Goal: Task Accomplishment & Management: Complete application form

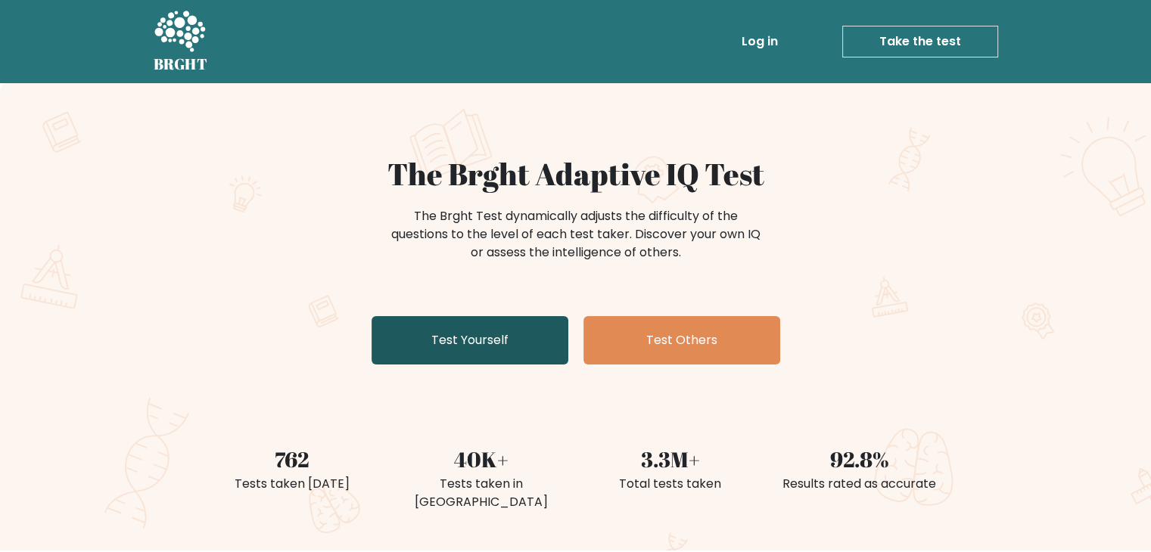
click at [454, 360] on link "Test Yourself" at bounding box center [470, 340] width 197 height 48
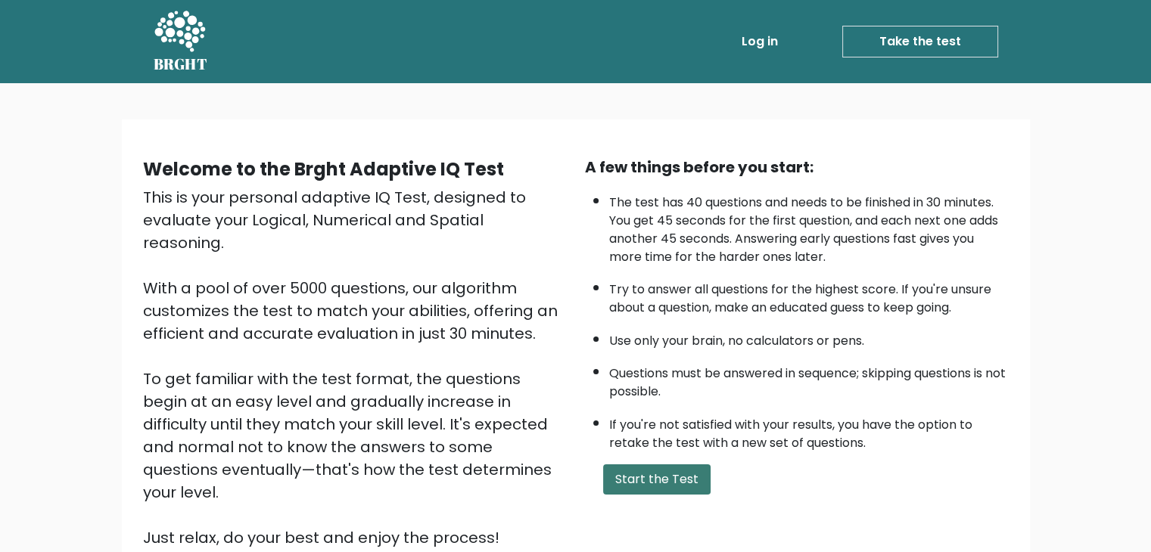
click at [663, 470] on button "Start the Test" at bounding box center [656, 480] width 107 height 30
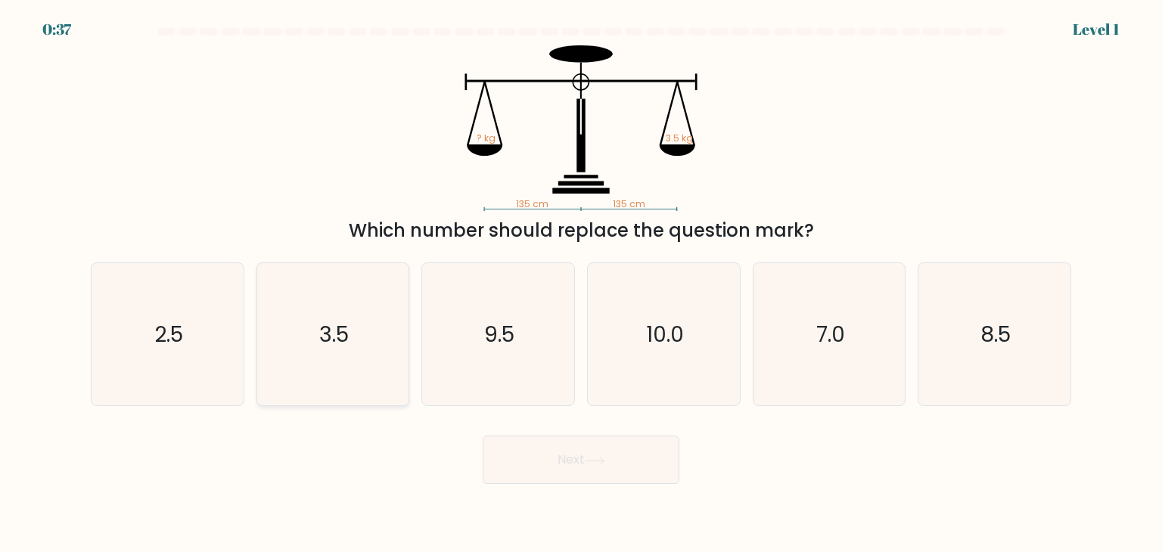
click at [325, 328] on text "3.5" at bounding box center [334, 334] width 30 height 30
click at [581, 284] on input "b. 3.5" at bounding box center [581, 280] width 1 height 8
radio input "true"
click at [544, 475] on button "Next" at bounding box center [581, 460] width 197 height 48
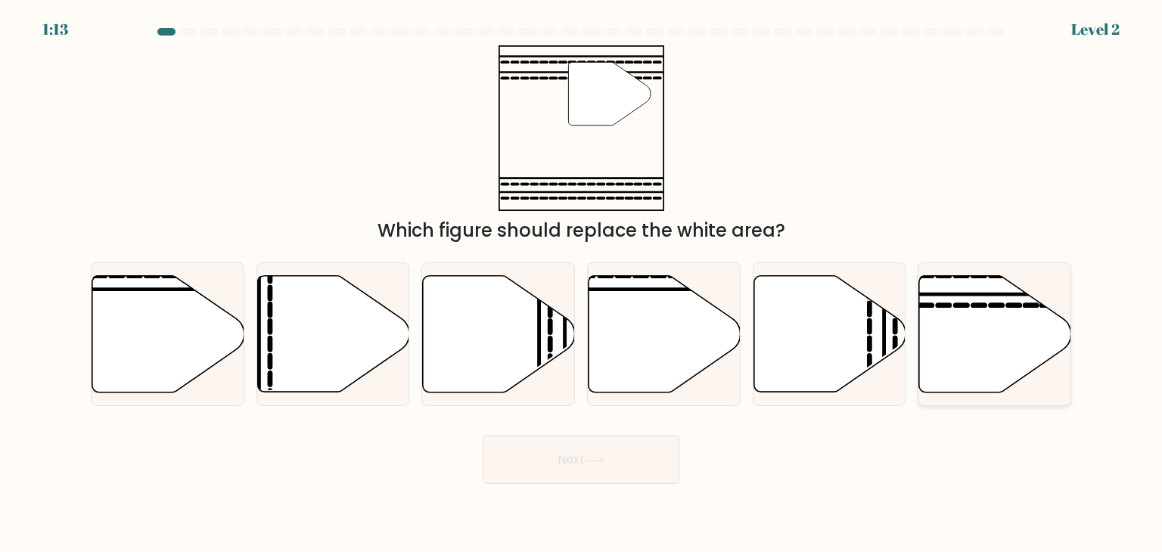
click at [948, 325] on icon at bounding box center [996, 334] width 152 height 117
click at [582, 284] on input "f." at bounding box center [581, 280] width 1 height 8
radio input "true"
click at [584, 455] on button "Next" at bounding box center [581, 460] width 197 height 48
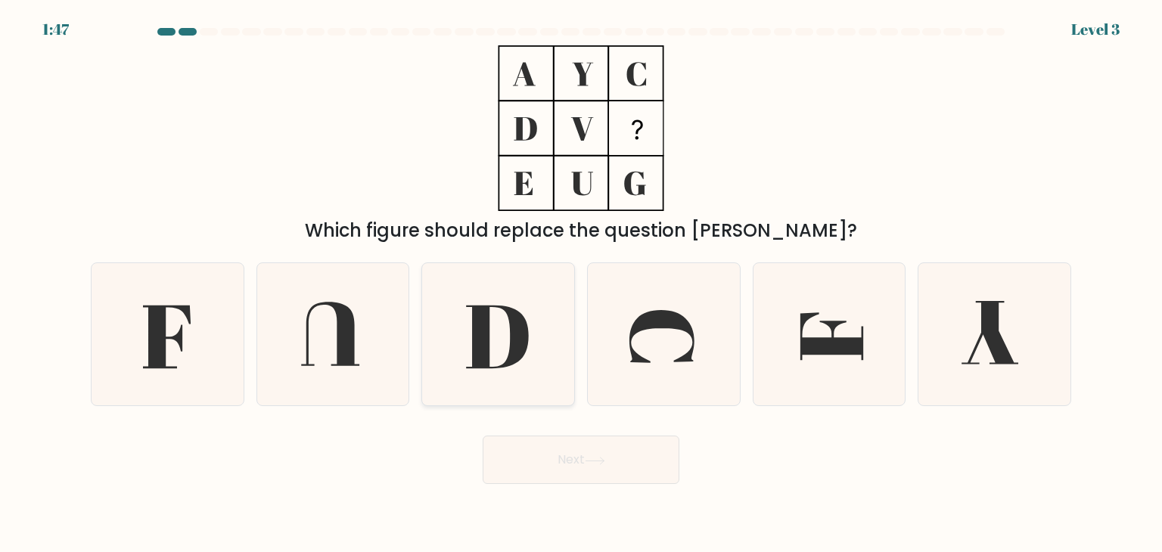
click at [512, 340] on icon at bounding box center [498, 337] width 63 height 63
click at [581, 284] on input "c." at bounding box center [581, 280] width 1 height 8
radio input "true"
click at [565, 457] on button "Next" at bounding box center [581, 460] width 197 height 48
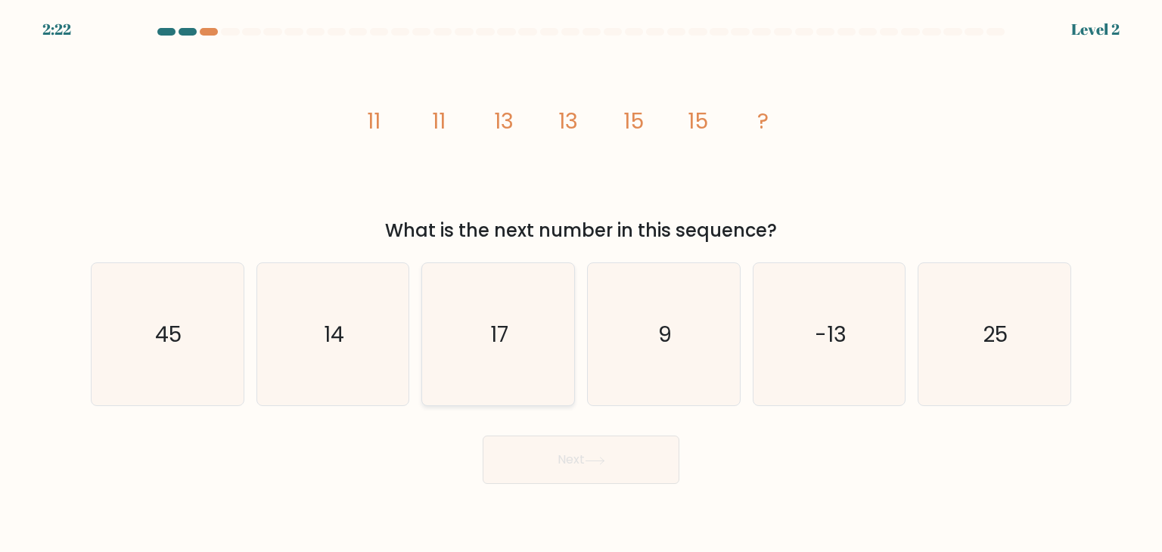
click at [512, 338] on icon "17" at bounding box center [498, 334] width 142 height 142
click at [581, 284] on input "c. 17" at bounding box center [581, 280] width 1 height 8
radio input "true"
click at [497, 470] on button "Next" at bounding box center [581, 460] width 197 height 48
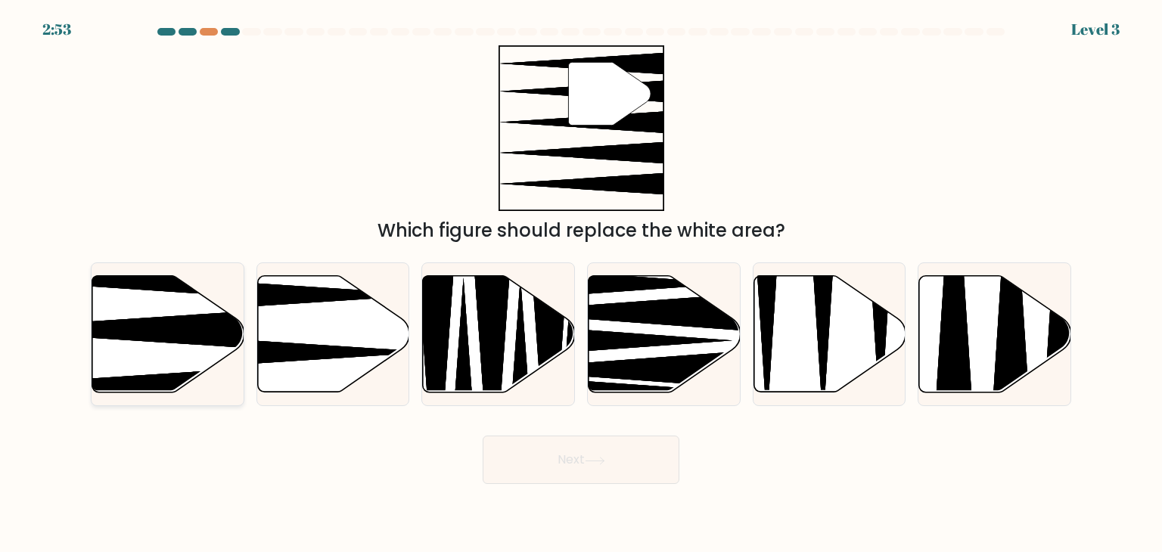
click at [135, 356] on icon at bounding box center [168, 334] width 152 height 117
click at [581, 284] on input "a." at bounding box center [581, 280] width 1 height 8
radio input "true"
click at [554, 472] on button "Next" at bounding box center [581, 460] width 197 height 48
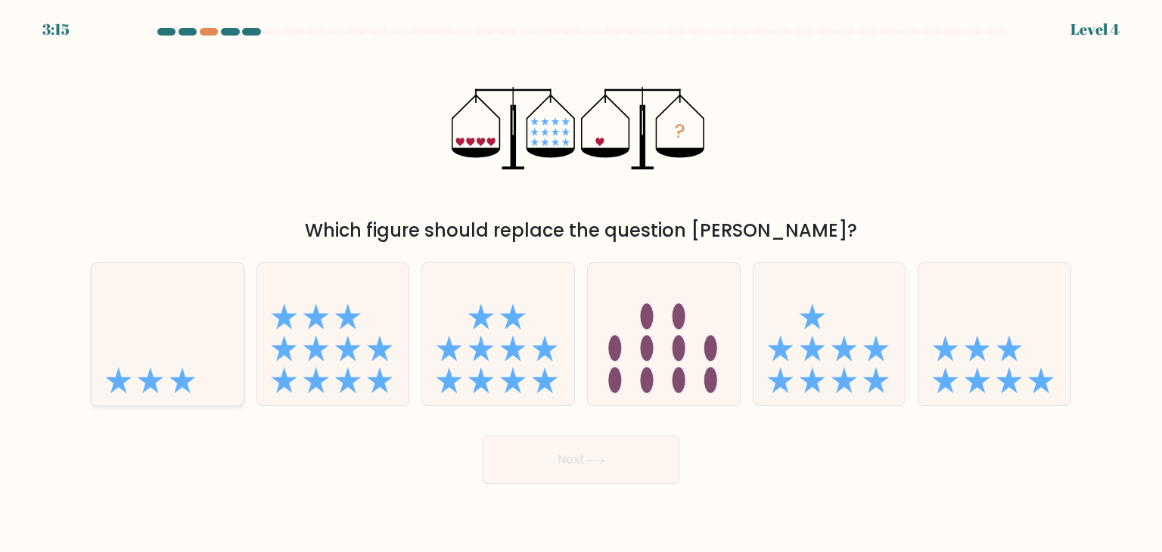
click at [179, 356] on icon at bounding box center [168, 335] width 152 height 126
click at [581, 284] on input "a." at bounding box center [581, 280] width 1 height 8
radio input "true"
click at [530, 470] on button "Next" at bounding box center [581, 460] width 197 height 48
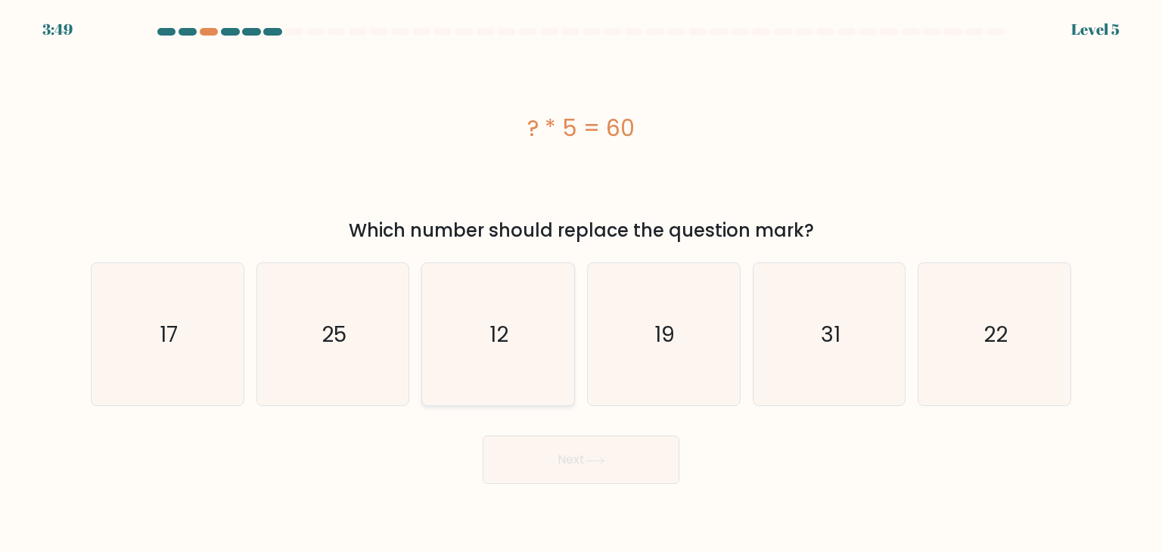
click at [496, 351] on icon "12" at bounding box center [498, 334] width 142 height 142
click at [581, 284] on input "c. 12" at bounding box center [581, 280] width 1 height 8
radio input "true"
click at [569, 475] on button "Next" at bounding box center [581, 460] width 197 height 48
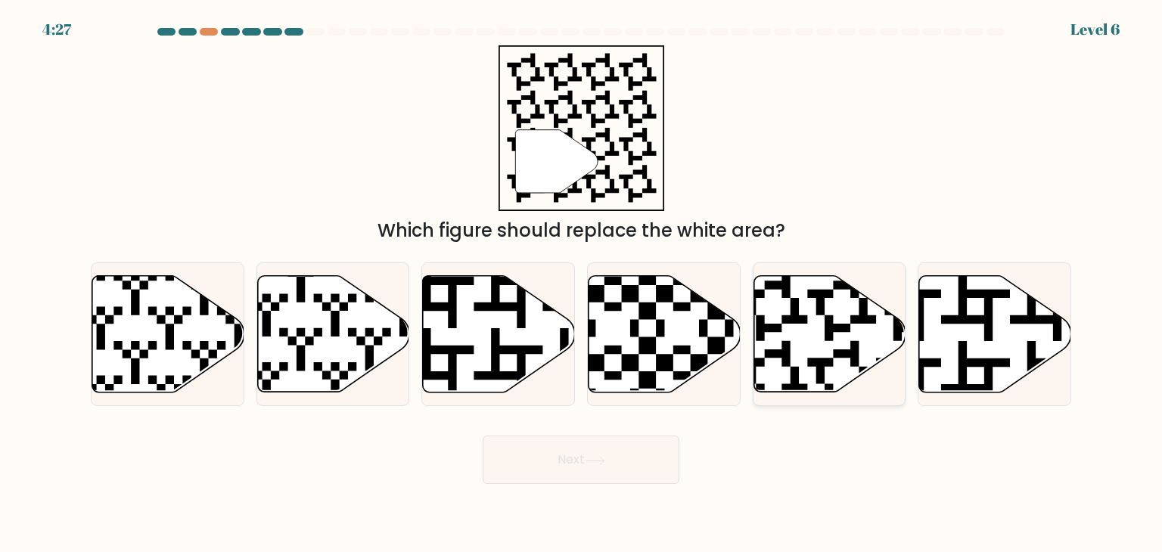
click at [837, 350] on icon at bounding box center [876, 272] width 275 height 275
click at [582, 284] on input "e." at bounding box center [581, 280] width 1 height 8
radio input "true"
click at [595, 473] on button "Next" at bounding box center [581, 460] width 197 height 48
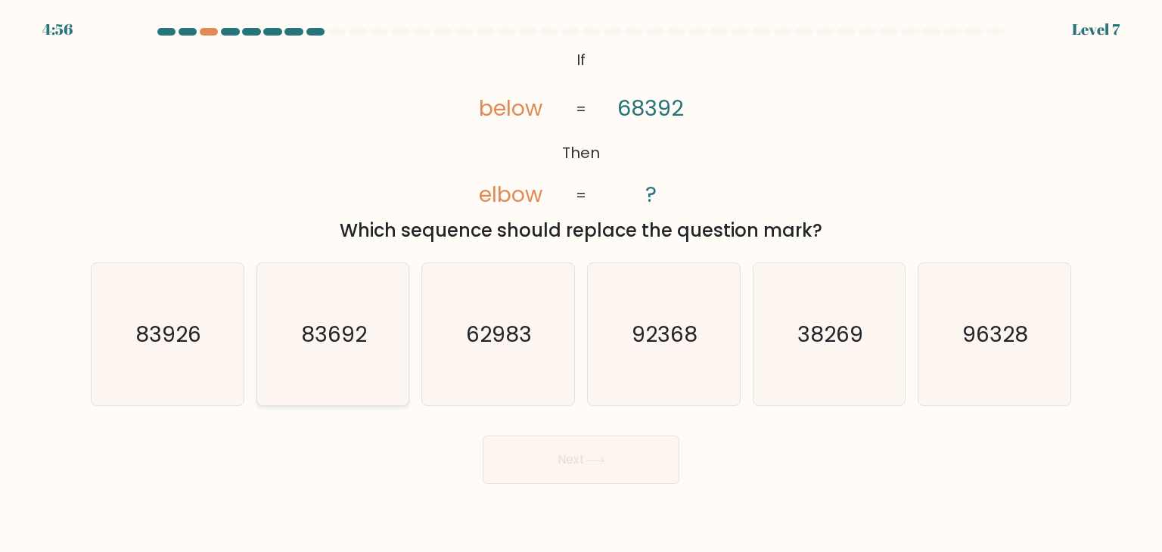
click at [352, 353] on icon "83692" at bounding box center [333, 334] width 142 height 142
click at [581, 284] on input "b. 83692" at bounding box center [581, 280] width 1 height 8
radio input "true"
click at [648, 476] on button "Next" at bounding box center [581, 460] width 197 height 48
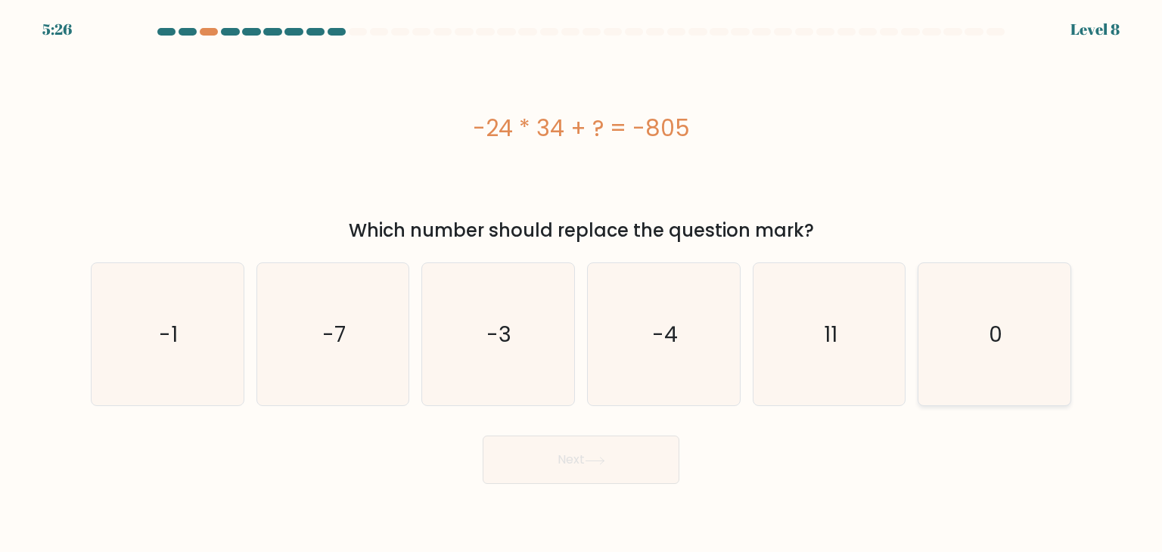
click at [978, 325] on icon "0" at bounding box center [994, 334] width 142 height 142
click at [582, 284] on input "f. 0" at bounding box center [581, 280] width 1 height 8
radio input "true"
click at [648, 440] on button "Next" at bounding box center [581, 460] width 197 height 48
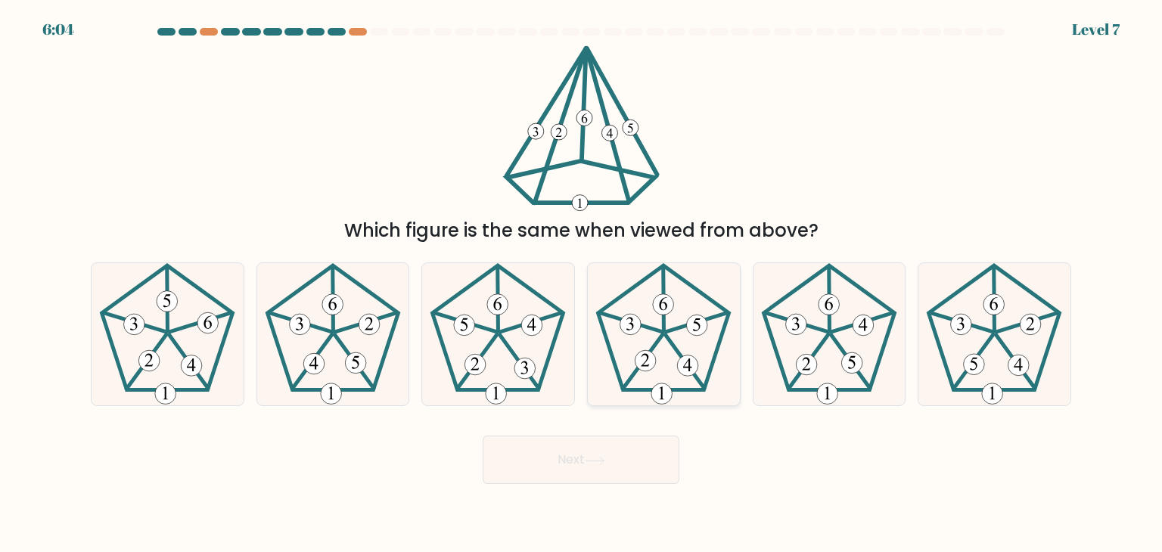
click at [661, 331] on 537 at bounding box center [631, 322] width 63 height 19
click at [582, 284] on input "d." at bounding box center [581, 280] width 1 height 8
radio input "true"
click at [618, 468] on button "Next" at bounding box center [581, 460] width 197 height 48
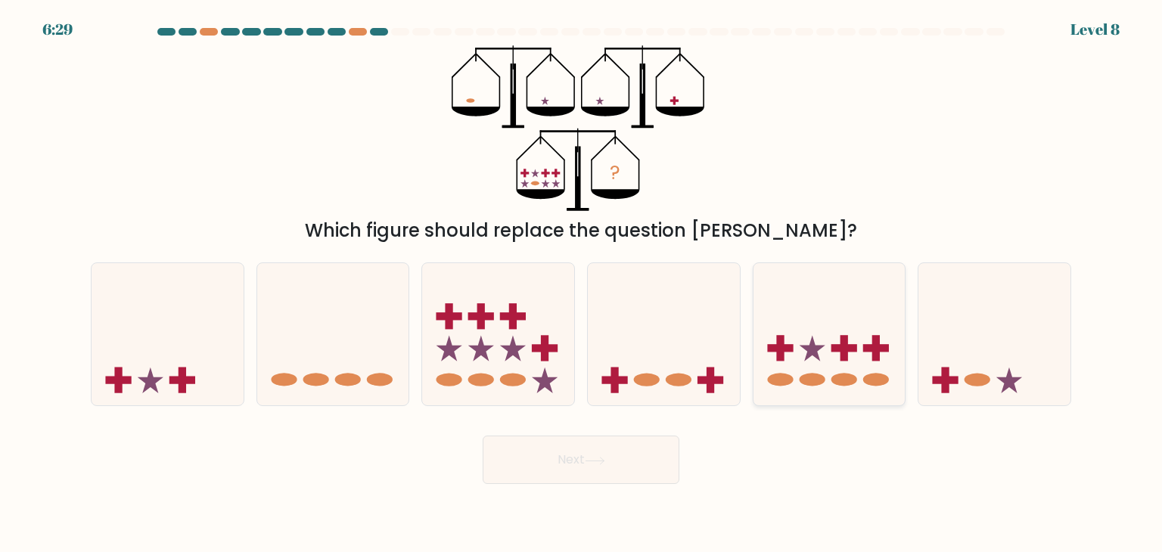
click at [793, 357] on icon at bounding box center [830, 335] width 152 height 126
click at [582, 284] on input "e." at bounding box center [581, 280] width 1 height 8
radio input "true"
click at [592, 478] on button "Next" at bounding box center [581, 460] width 197 height 48
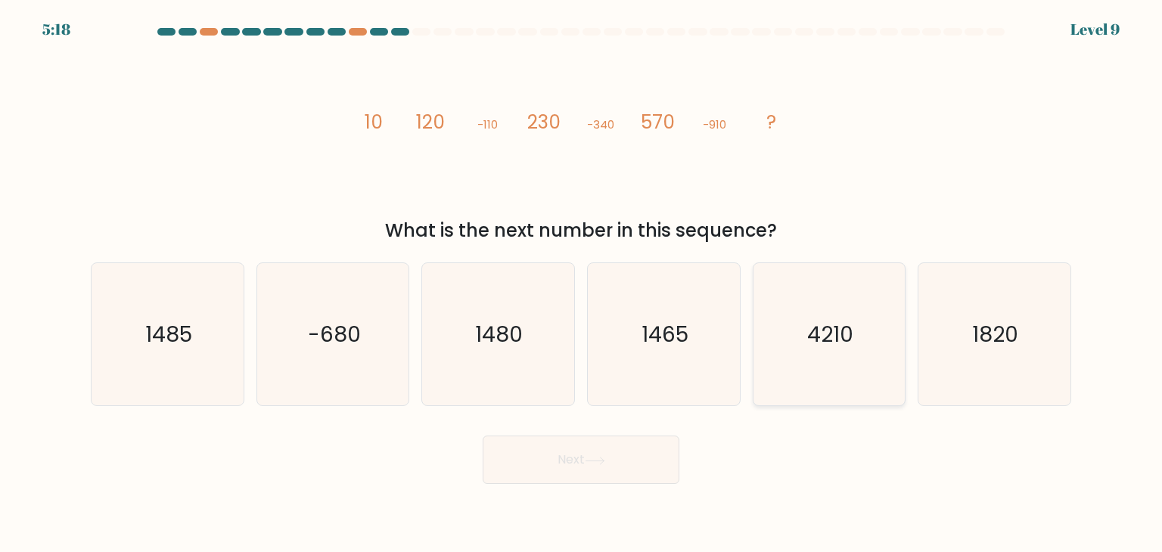
click at [840, 379] on icon "4210" at bounding box center [829, 334] width 142 height 142
click at [582, 284] on input "e. 4210" at bounding box center [581, 280] width 1 height 8
radio input "true"
click at [645, 461] on button "Next" at bounding box center [581, 460] width 197 height 48
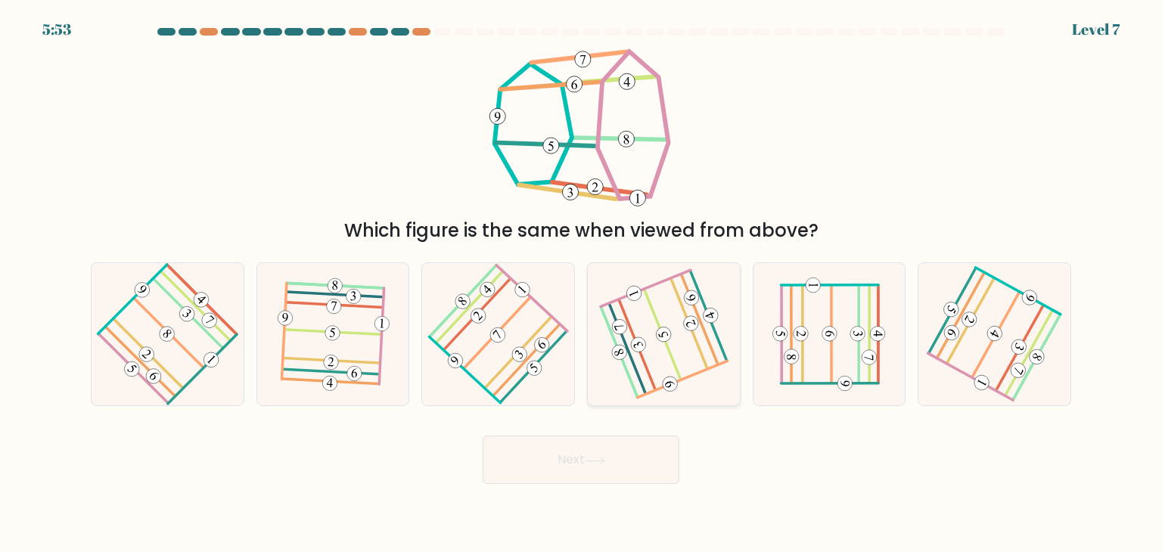
click at [615, 384] on icon at bounding box center [664, 335] width 113 height 114
click at [582, 284] on input "d." at bounding box center [581, 280] width 1 height 8
radio input "true"
click at [585, 475] on button "Next" at bounding box center [581, 460] width 197 height 48
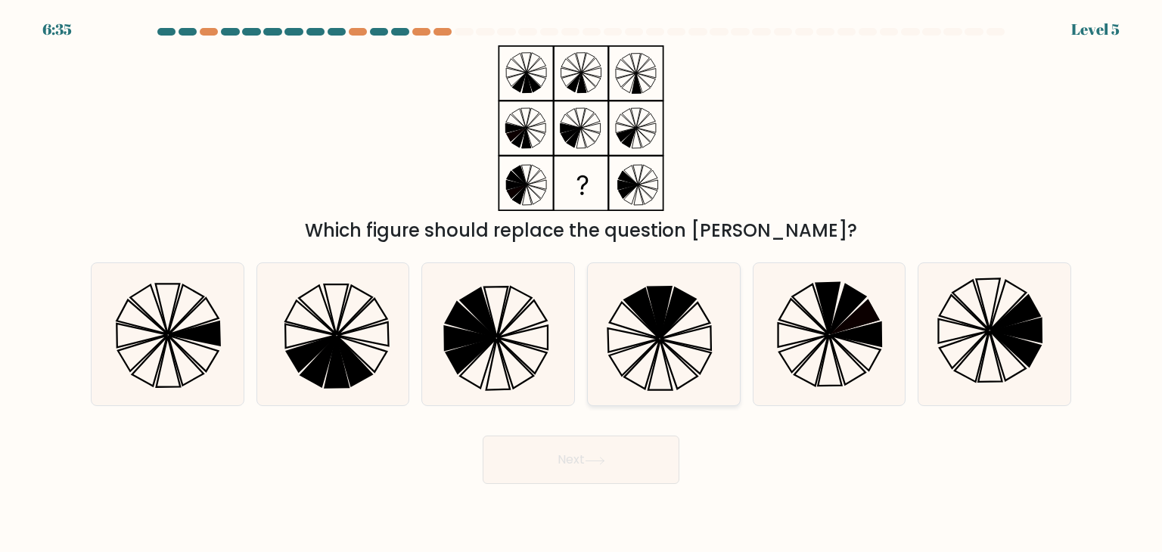
click at [602, 376] on icon at bounding box center [664, 334] width 142 height 142
click at [582, 284] on input "d." at bounding box center [581, 280] width 1 height 8
radio input "true"
click at [590, 458] on icon at bounding box center [595, 461] width 20 height 8
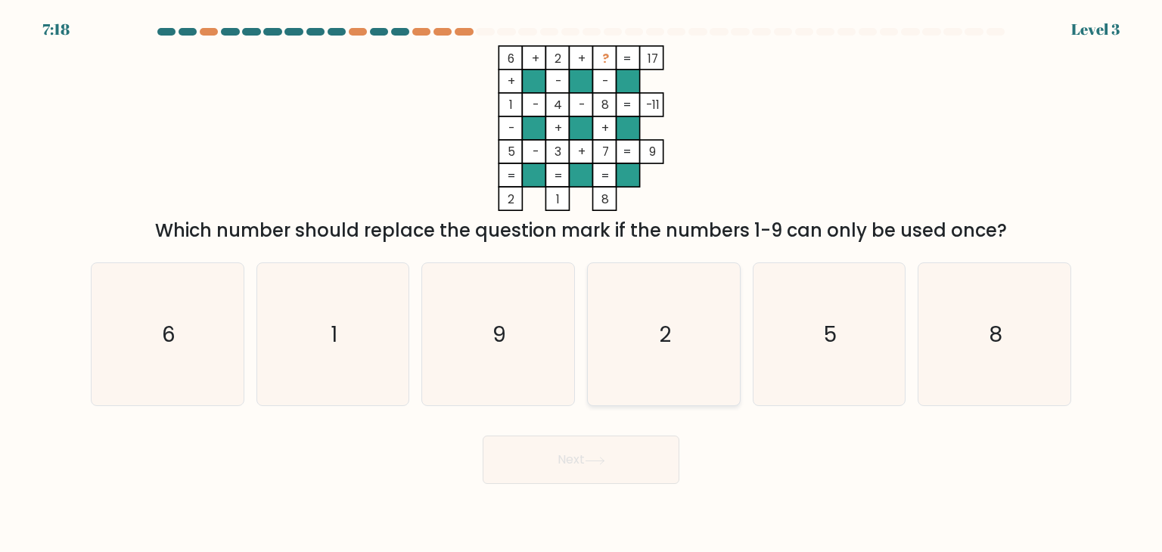
click at [621, 354] on icon "2" at bounding box center [664, 334] width 142 height 142
click at [582, 284] on input "d. 2" at bounding box center [581, 280] width 1 height 8
radio input "true"
click at [593, 457] on icon at bounding box center [595, 461] width 20 height 8
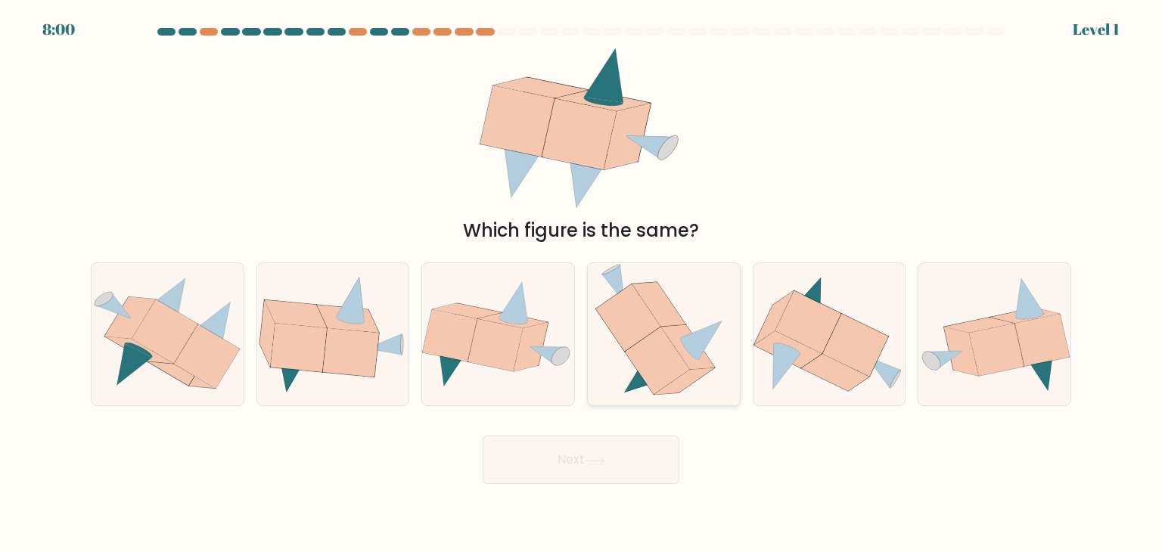
click at [602, 403] on icon at bounding box center [664, 334] width 136 height 142
click at [582, 284] on input "d." at bounding box center [581, 280] width 1 height 8
radio input "true"
click at [589, 471] on button "Next" at bounding box center [581, 460] width 197 height 48
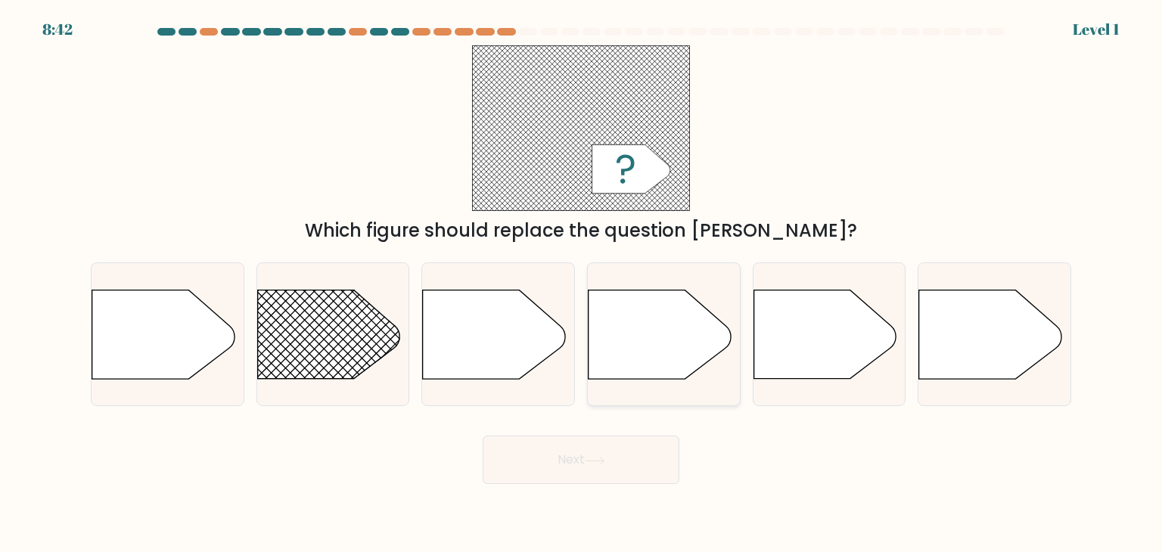
click at [624, 346] on icon at bounding box center [660, 335] width 142 height 89
click at [582, 284] on input "d." at bounding box center [581, 280] width 1 height 8
radio input "true"
click at [587, 469] on button "Next" at bounding box center [581, 460] width 197 height 48
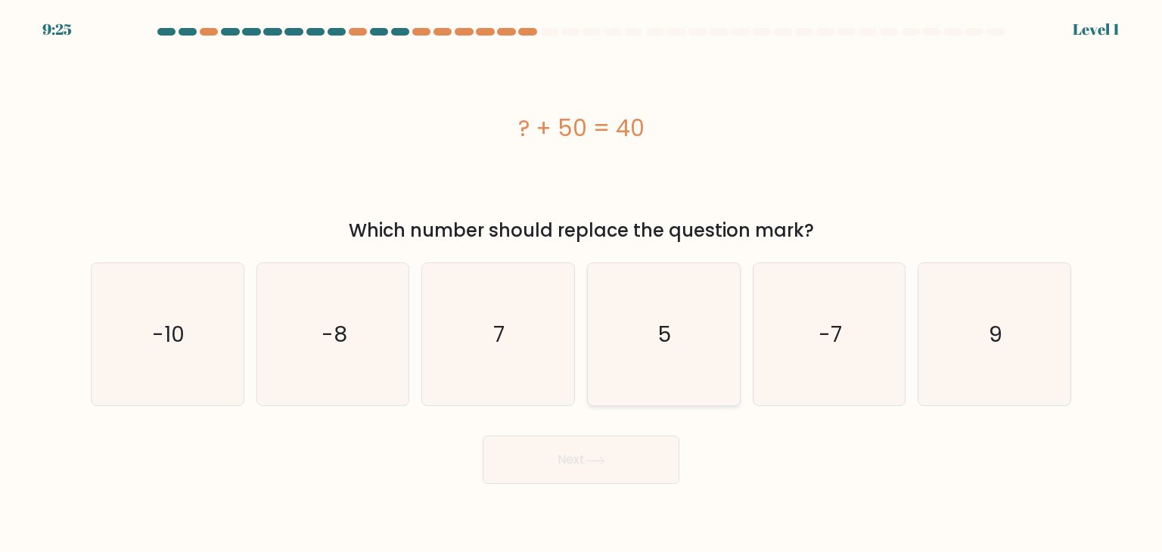
click at [620, 391] on icon "5" at bounding box center [664, 334] width 142 height 142
click at [582, 284] on input "d. 5" at bounding box center [581, 280] width 1 height 8
radio input "true"
click at [581, 485] on body "9:24 Level 1 a." at bounding box center [581, 276] width 1162 height 552
click at [637, 391] on icon "5" at bounding box center [663, 334] width 141 height 141
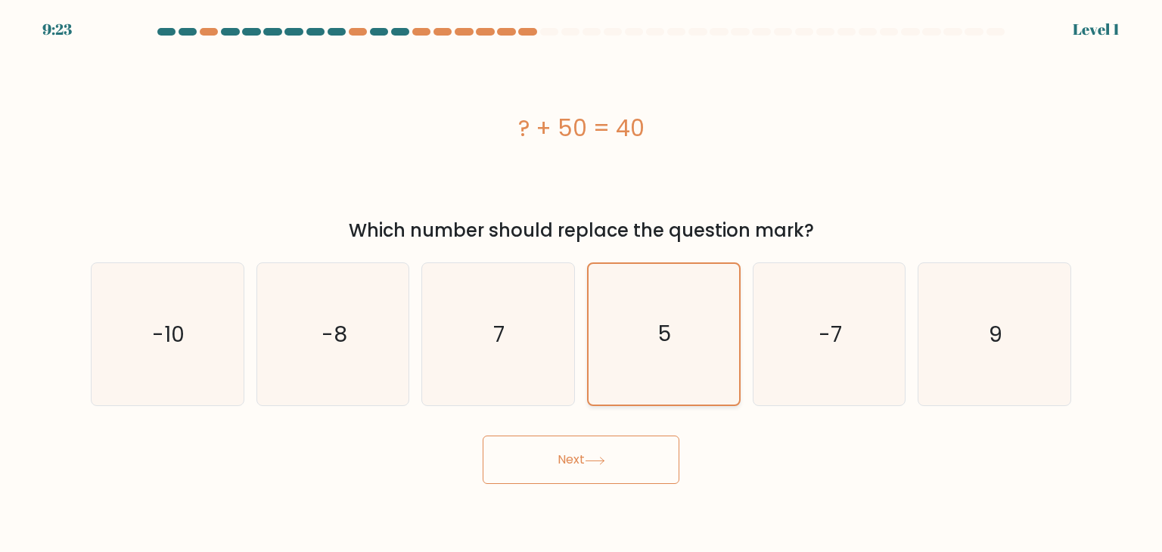
click at [582, 284] on input "d. 5" at bounding box center [581, 280] width 1 height 8
click at [596, 467] on button "Next" at bounding box center [581, 460] width 197 height 48
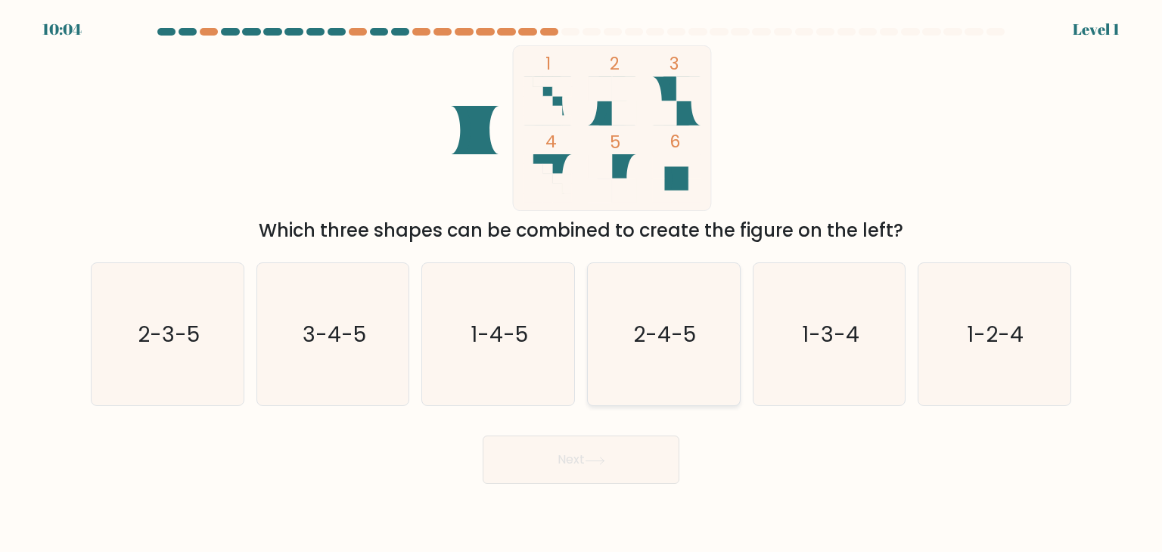
click at [636, 388] on icon "2-4-5" at bounding box center [664, 334] width 142 height 142
click at [582, 284] on input "d. 2-4-5" at bounding box center [581, 280] width 1 height 8
radio input "true"
click at [577, 454] on button "Next" at bounding box center [581, 460] width 197 height 48
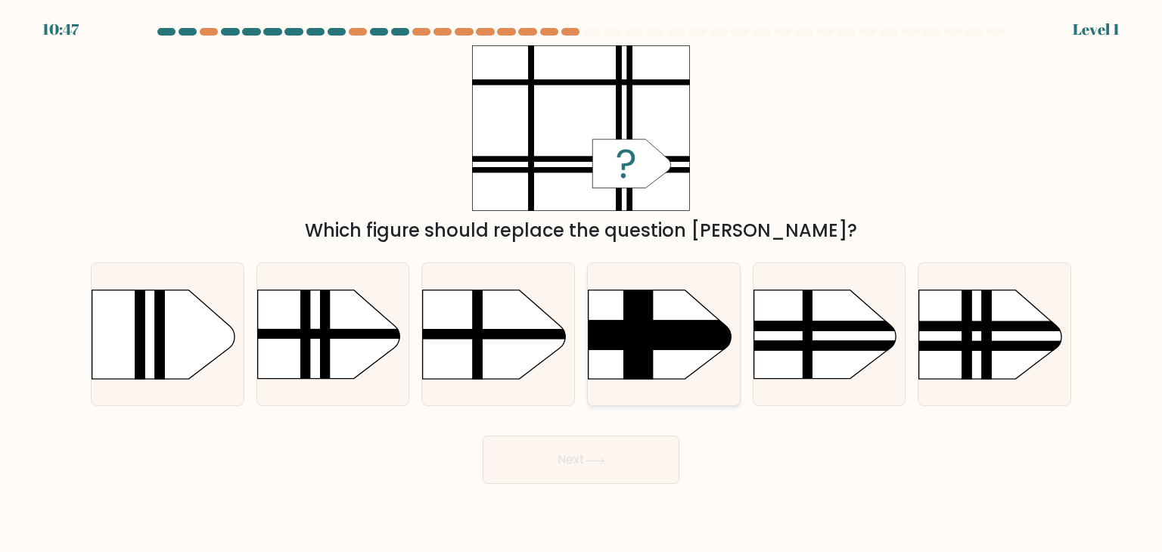
click at [649, 322] on rect at bounding box center [639, 274] width 30 height 302
click at [582, 284] on input "d." at bounding box center [581, 280] width 1 height 8
radio input "true"
click at [591, 462] on icon at bounding box center [595, 461] width 20 height 8
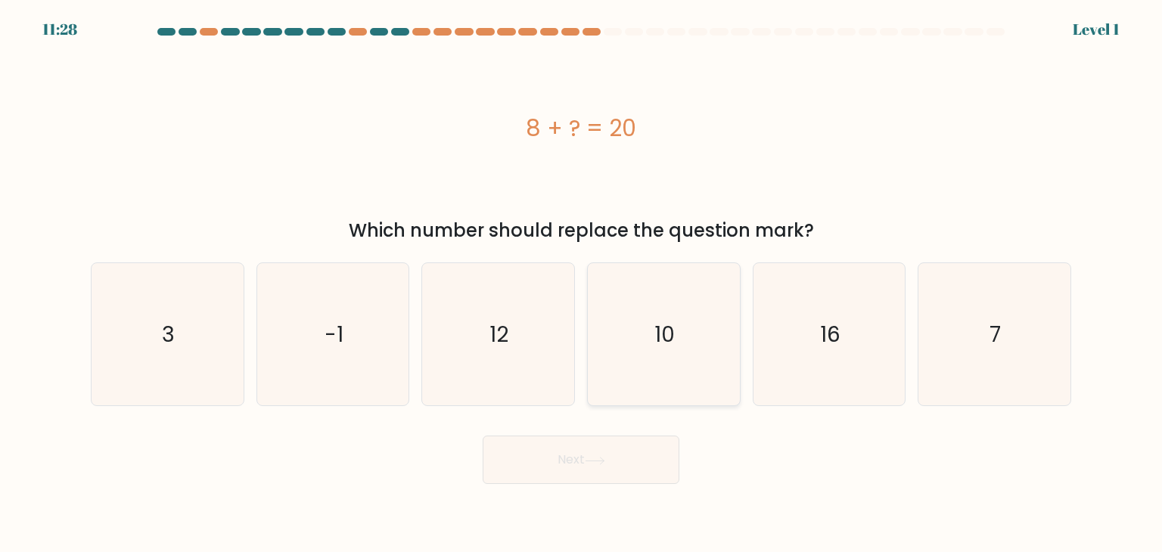
click at [629, 350] on icon "10" at bounding box center [664, 334] width 142 height 142
click at [582, 284] on input "d. 10" at bounding box center [581, 280] width 1 height 8
radio input "true"
click at [590, 411] on form "a. 3" at bounding box center [581, 256] width 1162 height 456
click at [572, 453] on button "Next" at bounding box center [581, 460] width 197 height 48
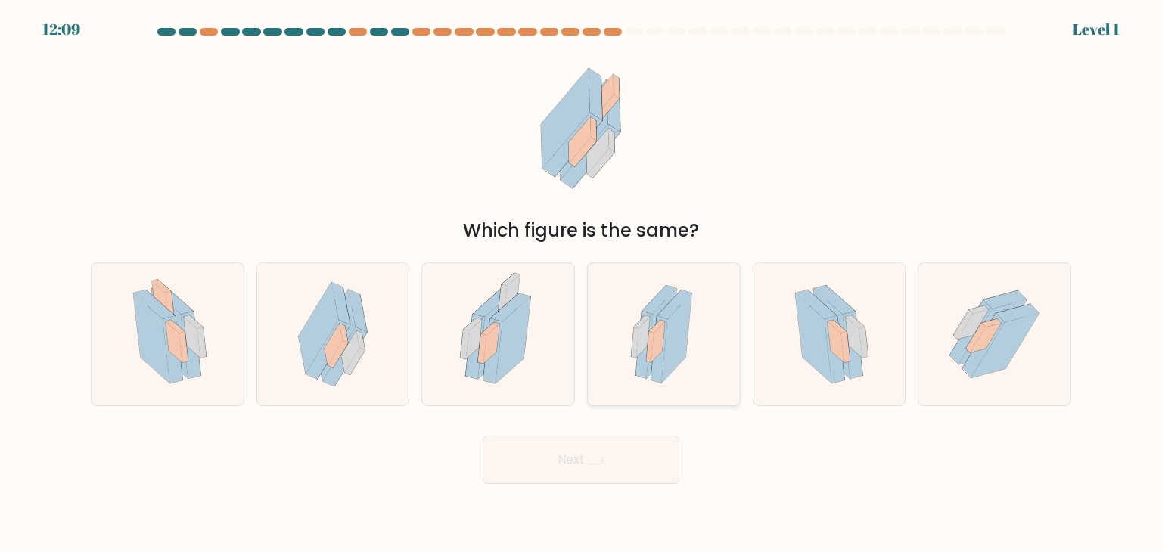
click at [655, 335] on icon at bounding box center [659, 342] width 14 height 41
click at [582, 284] on input "d." at bounding box center [581, 280] width 1 height 8
radio input "true"
click at [577, 475] on button "Next" at bounding box center [581, 460] width 197 height 48
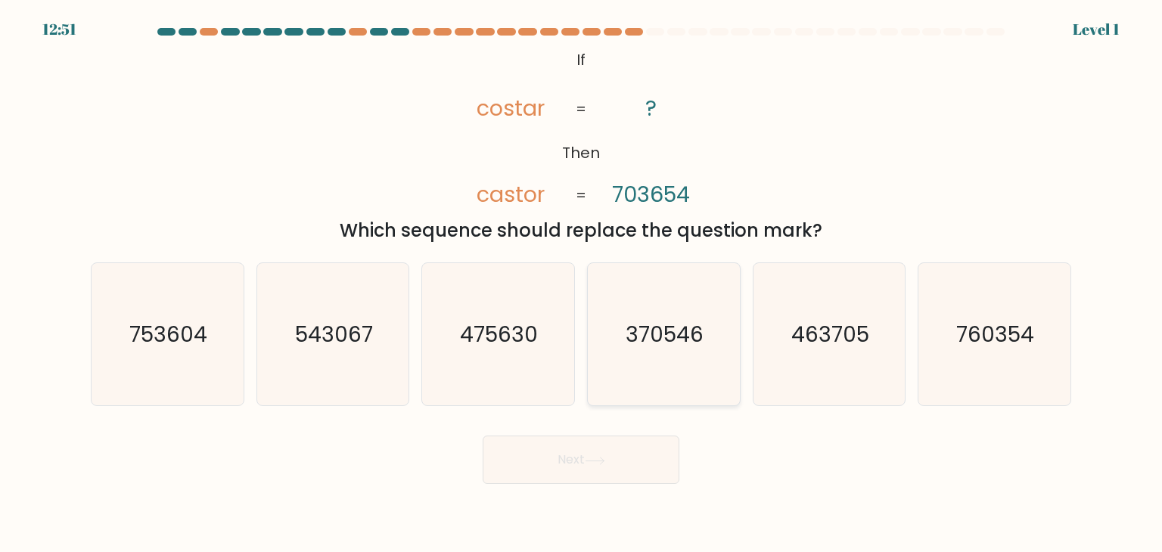
click at [637, 364] on icon "370546" at bounding box center [664, 334] width 142 height 142
click at [582, 284] on input "d. 370546" at bounding box center [581, 280] width 1 height 8
radio input "true"
click at [596, 479] on button "Next" at bounding box center [581, 460] width 197 height 48
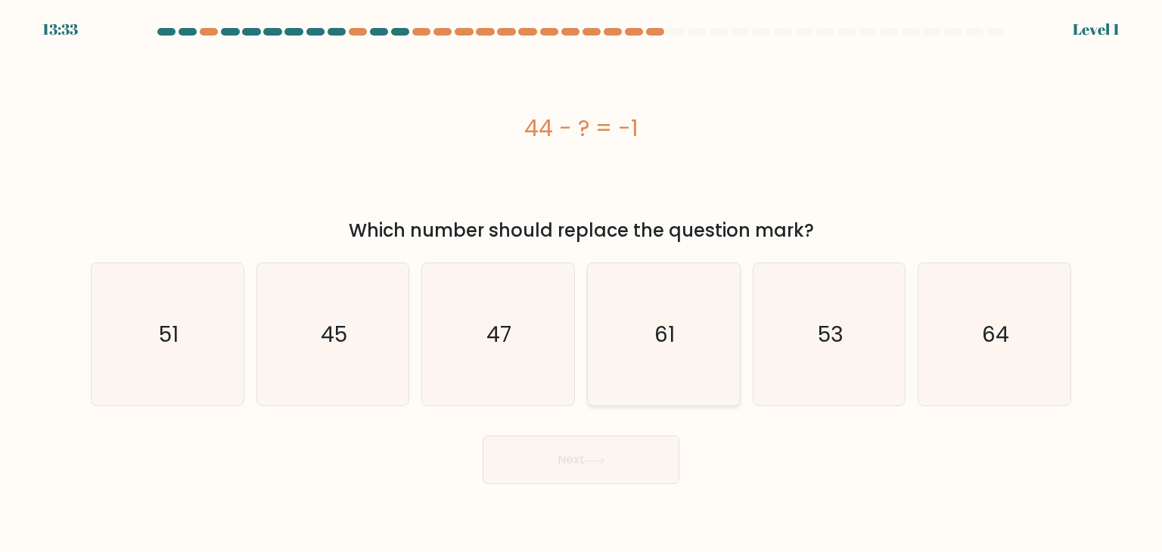
click at [626, 381] on icon "61" at bounding box center [664, 334] width 142 height 142
click at [582, 284] on input "d. 61" at bounding box center [581, 280] width 1 height 8
radio input "true"
click at [574, 478] on button "Next" at bounding box center [581, 460] width 197 height 48
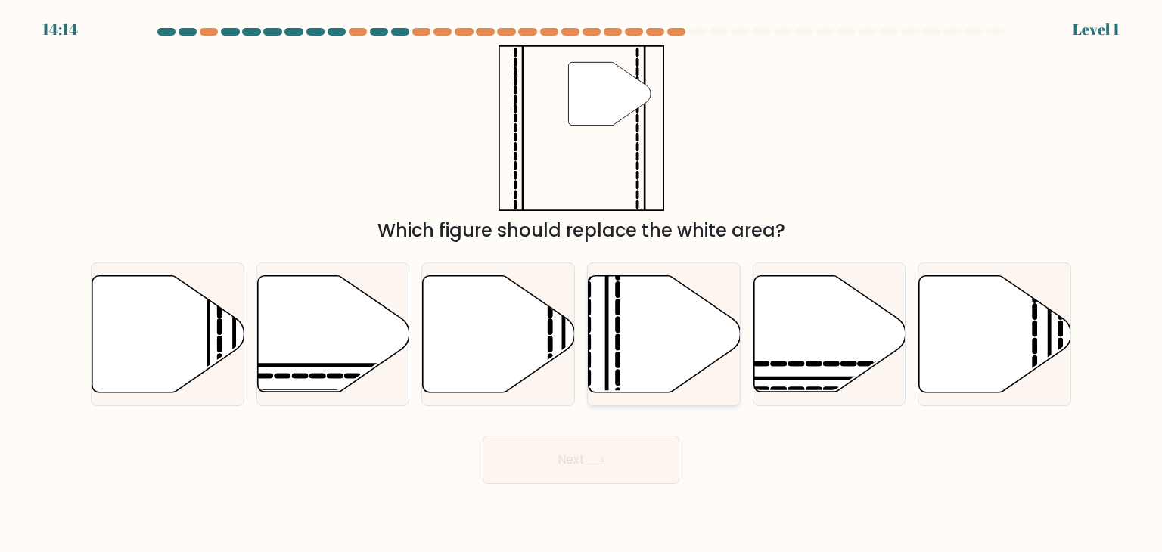
click at [644, 381] on icon at bounding box center [665, 334] width 152 height 117
click at [582, 284] on input "d." at bounding box center [581, 280] width 1 height 8
radio input "true"
click at [602, 451] on button "Next" at bounding box center [581, 460] width 197 height 48
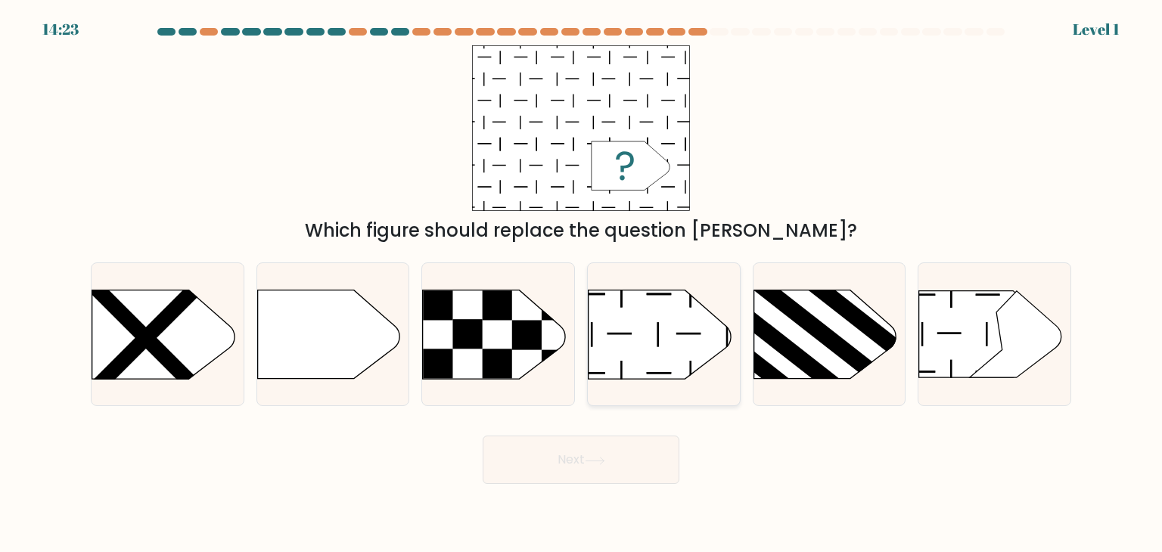
click at [596, 297] on icon at bounding box center [660, 335] width 142 height 89
click at [582, 284] on input "d." at bounding box center [581, 280] width 1 height 8
radio input "true"
click at [572, 465] on button "Next" at bounding box center [581, 460] width 197 height 48
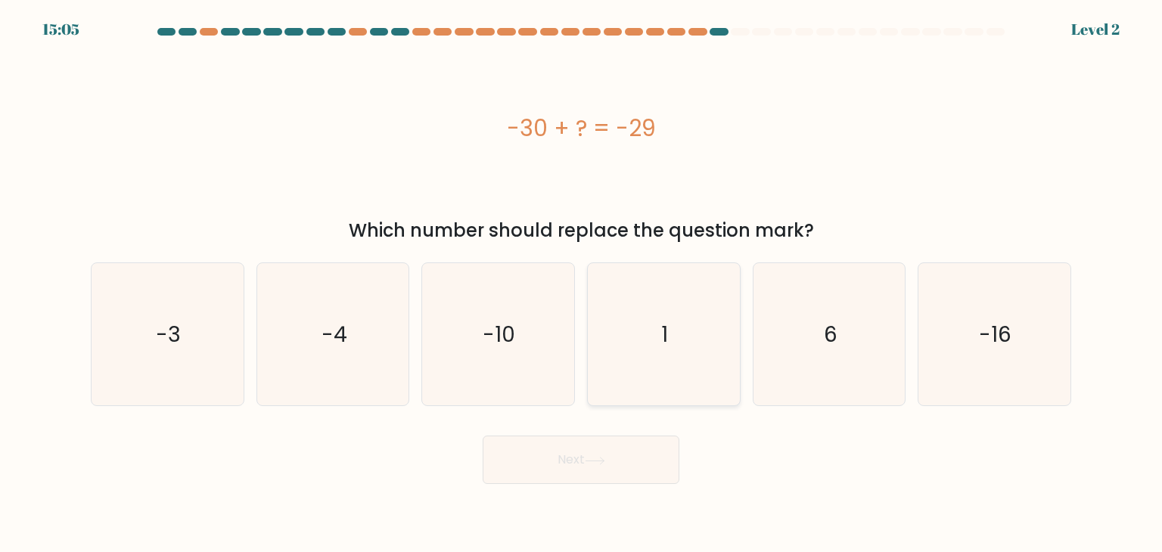
click at [621, 322] on icon "1" at bounding box center [664, 334] width 142 height 142
click at [582, 284] on input "d. 1" at bounding box center [581, 280] width 1 height 8
radio input "true"
click at [573, 454] on button "Next" at bounding box center [581, 460] width 197 height 48
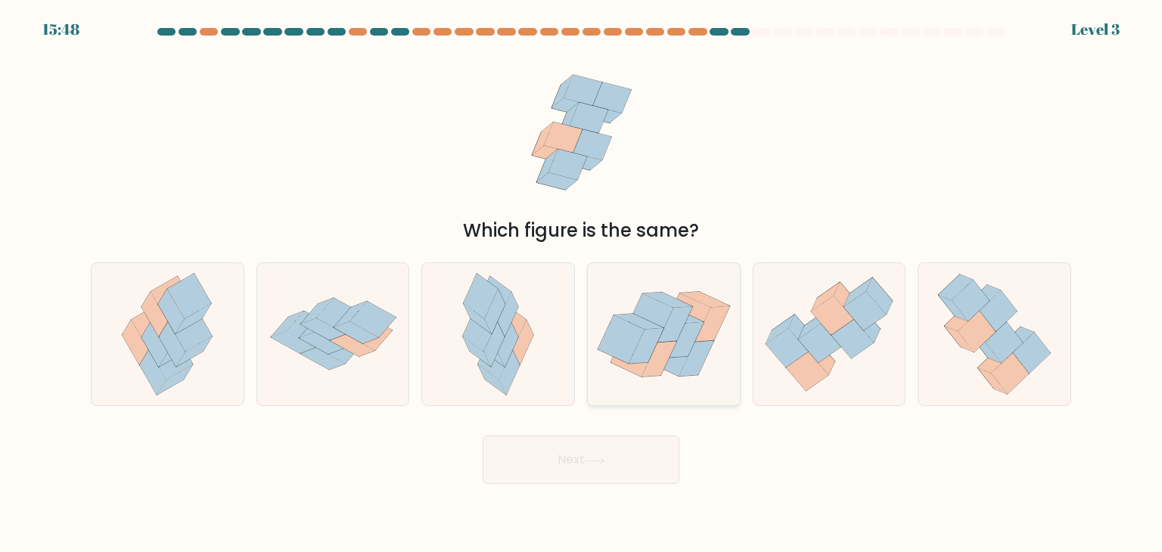
click at [601, 356] on icon at bounding box center [664, 334] width 152 height 121
click at [582, 284] on input "d." at bounding box center [581, 280] width 1 height 8
radio input "true"
click at [573, 453] on button "Next" at bounding box center [581, 460] width 197 height 48
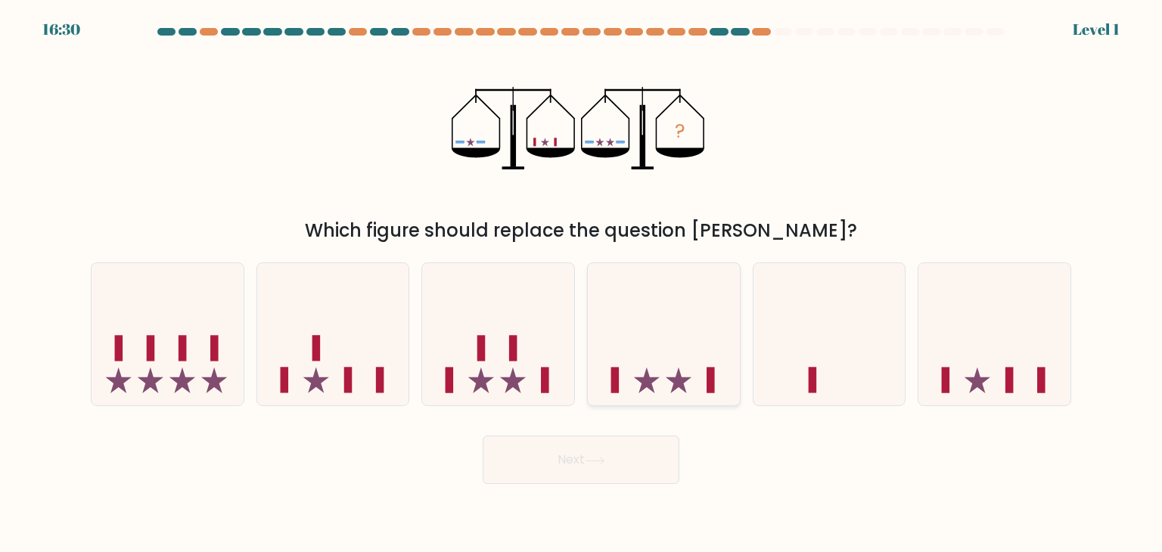
click at [615, 331] on icon at bounding box center [664, 335] width 152 height 126
click at [582, 284] on input "d." at bounding box center [581, 280] width 1 height 8
radio input "true"
click at [571, 459] on button "Next" at bounding box center [581, 460] width 197 height 48
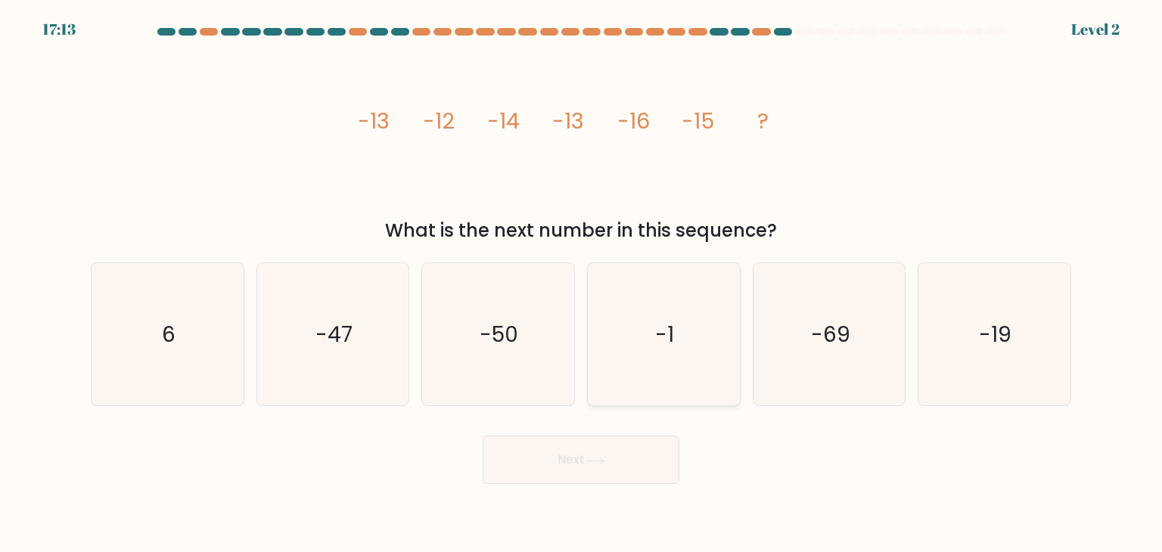
click at [598, 353] on icon "-1" at bounding box center [664, 334] width 142 height 142
click at [582, 284] on input "d. -1" at bounding box center [581, 280] width 1 height 8
radio input "true"
click at [581, 455] on button "Next" at bounding box center [581, 460] width 197 height 48
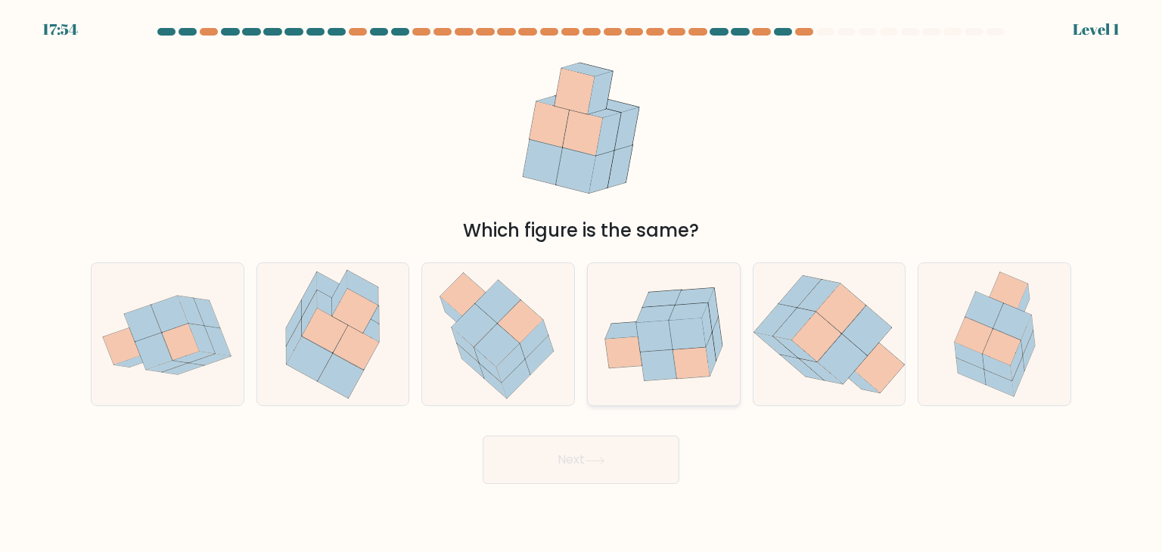
click at [618, 332] on icon at bounding box center [624, 330] width 39 height 17
click at [582, 284] on input "d." at bounding box center [581, 280] width 1 height 8
radio input "true"
click at [591, 466] on button "Next" at bounding box center [581, 460] width 197 height 48
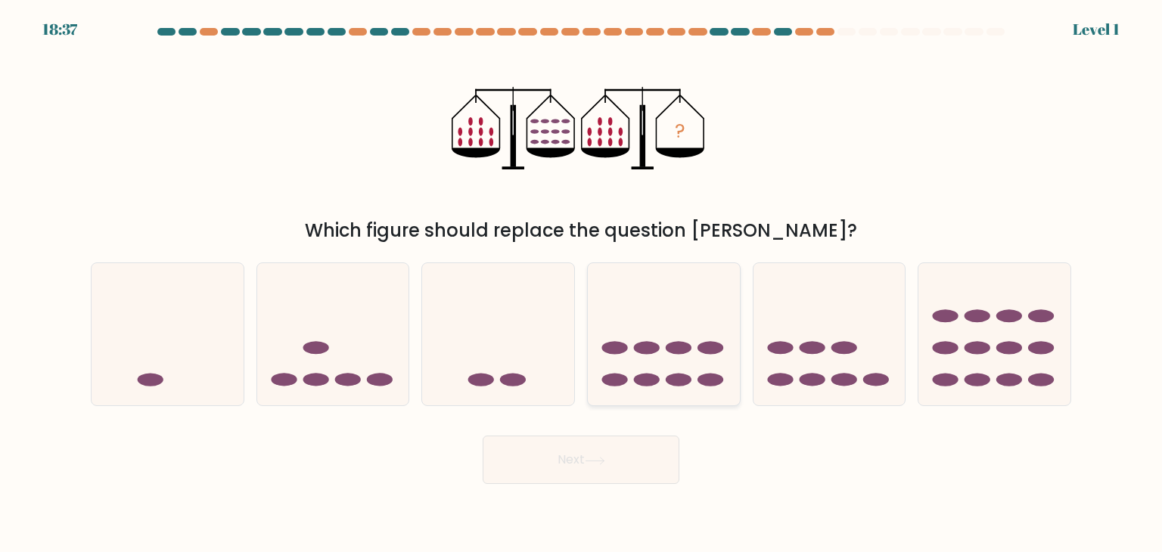
click at [651, 360] on icon at bounding box center [664, 335] width 152 height 126
click at [582, 284] on input "d." at bounding box center [581, 280] width 1 height 8
radio input "true"
click at [610, 448] on button "Next" at bounding box center [581, 460] width 197 height 48
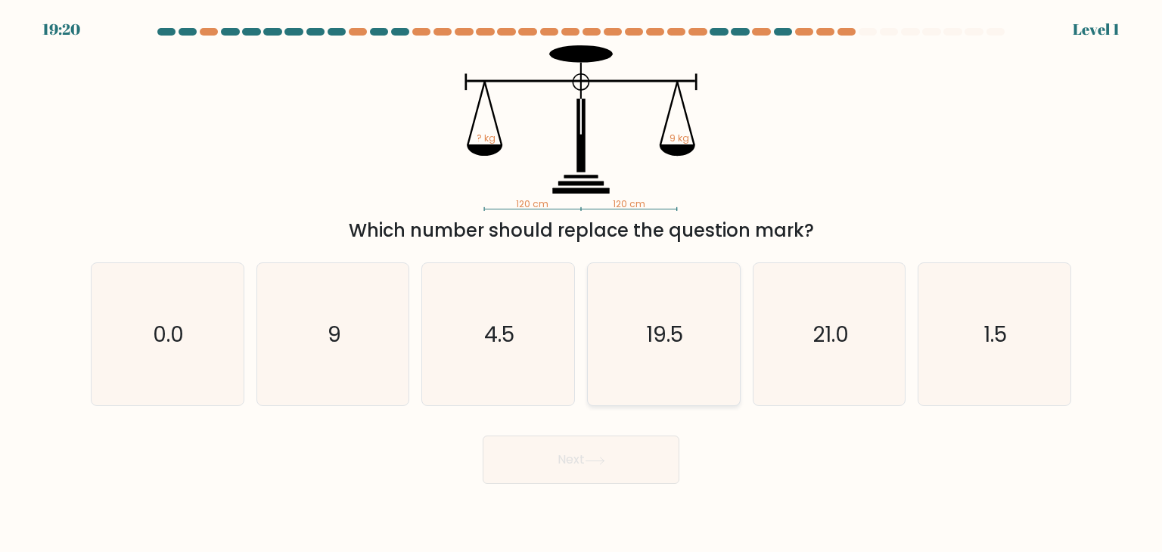
click at [645, 325] on icon "19.5" at bounding box center [664, 334] width 142 height 142
click at [582, 284] on input "d. 19.5" at bounding box center [581, 280] width 1 height 8
radio input "true"
click at [600, 438] on button "Next" at bounding box center [581, 460] width 197 height 48
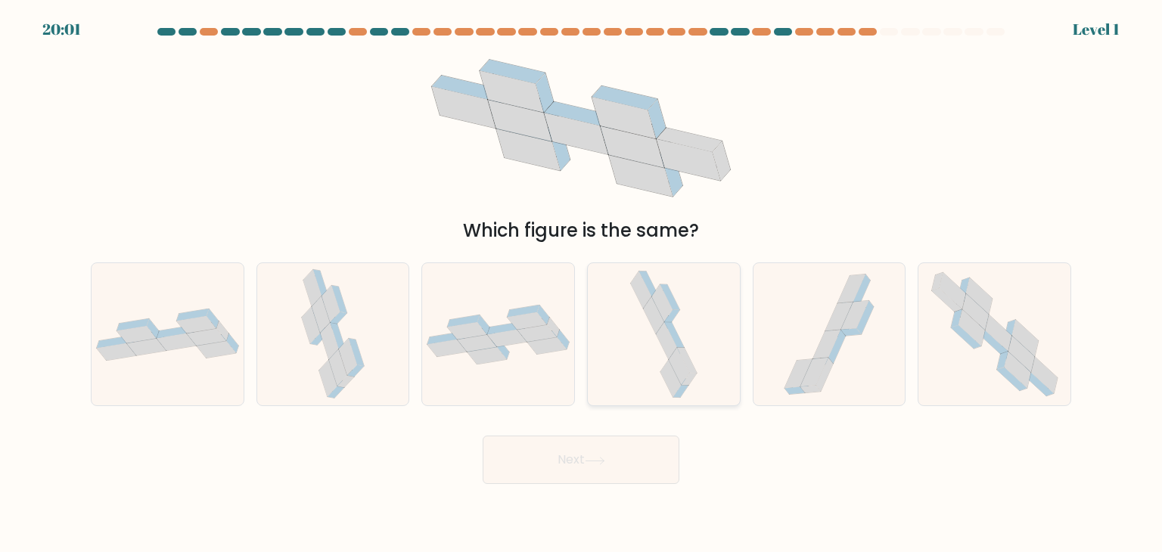
click at [670, 285] on icon at bounding box center [664, 334] width 75 height 142
click at [582, 284] on input "d." at bounding box center [581, 280] width 1 height 8
radio input "true"
click at [587, 435] on div "Next" at bounding box center [581, 455] width 999 height 60
click at [556, 451] on button "Next" at bounding box center [581, 460] width 197 height 48
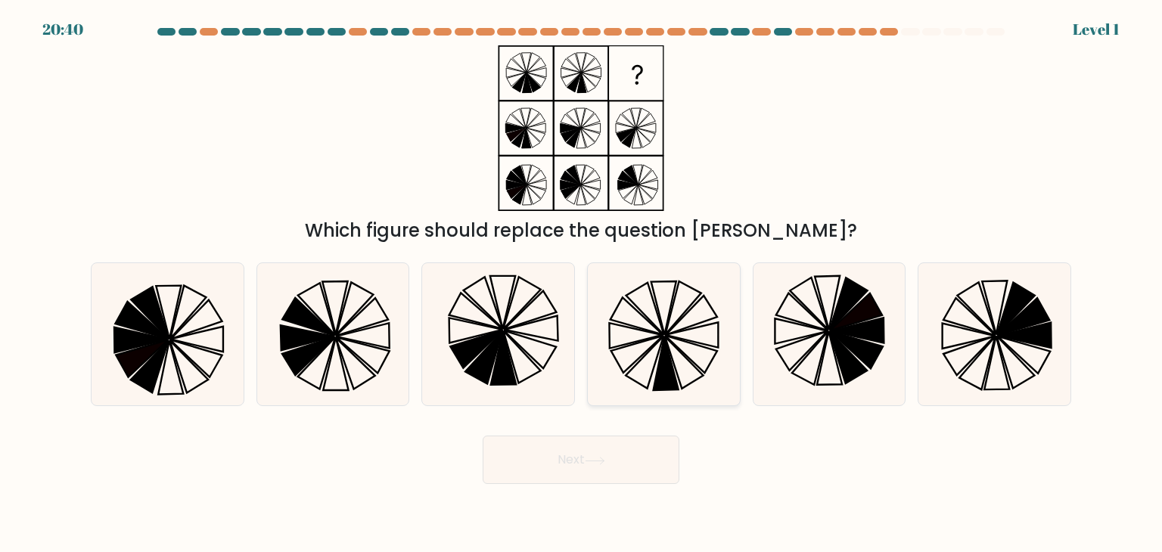
click at [650, 325] on icon at bounding box center [664, 334] width 142 height 142
click at [582, 284] on input "d." at bounding box center [581, 280] width 1 height 8
radio input "true"
click at [586, 455] on button "Next" at bounding box center [581, 460] width 197 height 48
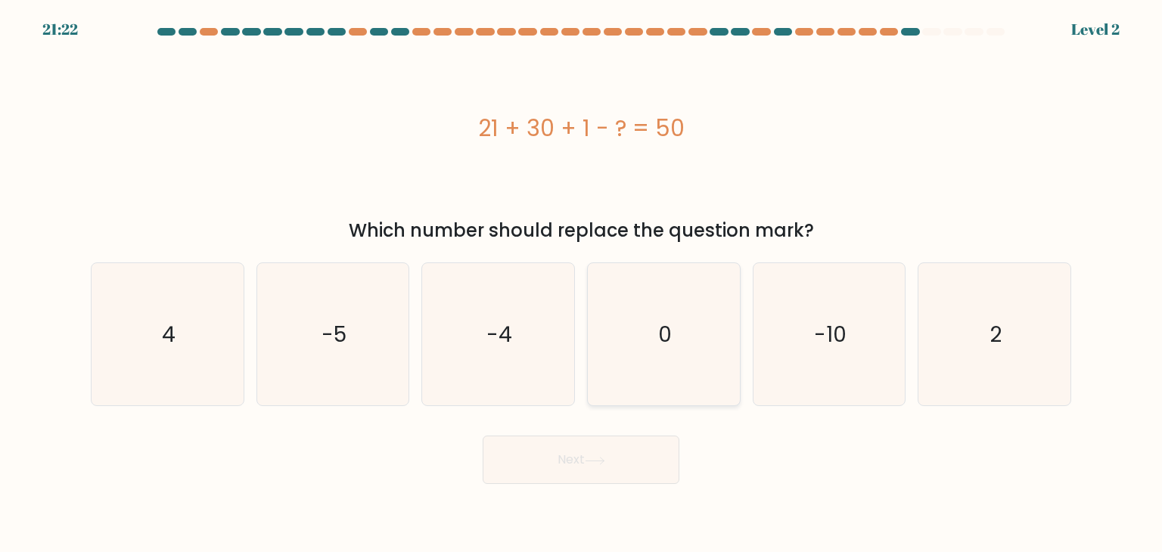
click at [616, 361] on icon "0" at bounding box center [664, 334] width 142 height 142
click at [582, 284] on input "d. 0" at bounding box center [581, 280] width 1 height 8
radio input "true"
click at [572, 457] on button "Next" at bounding box center [581, 460] width 197 height 48
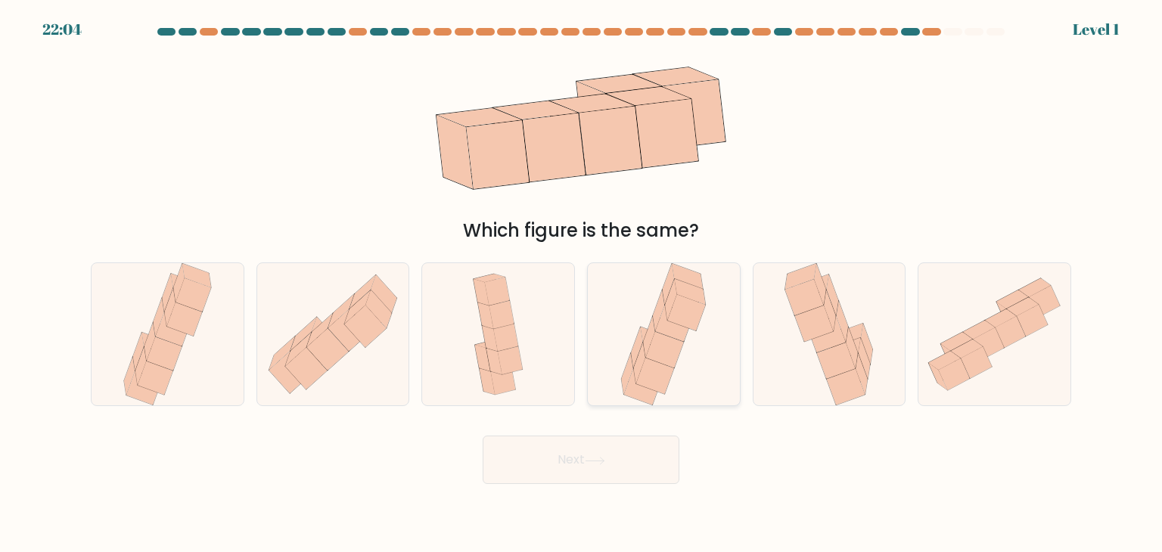
click at [626, 352] on icon at bounding box center [664, 334] width 94 height 142
click at [582, 284] on input "d." at bounding box center [581, 280] width 1 height 8
radio input "true"
click at [562, 458] on button "Next" at bounding box center [581, 460] width 197 height 48
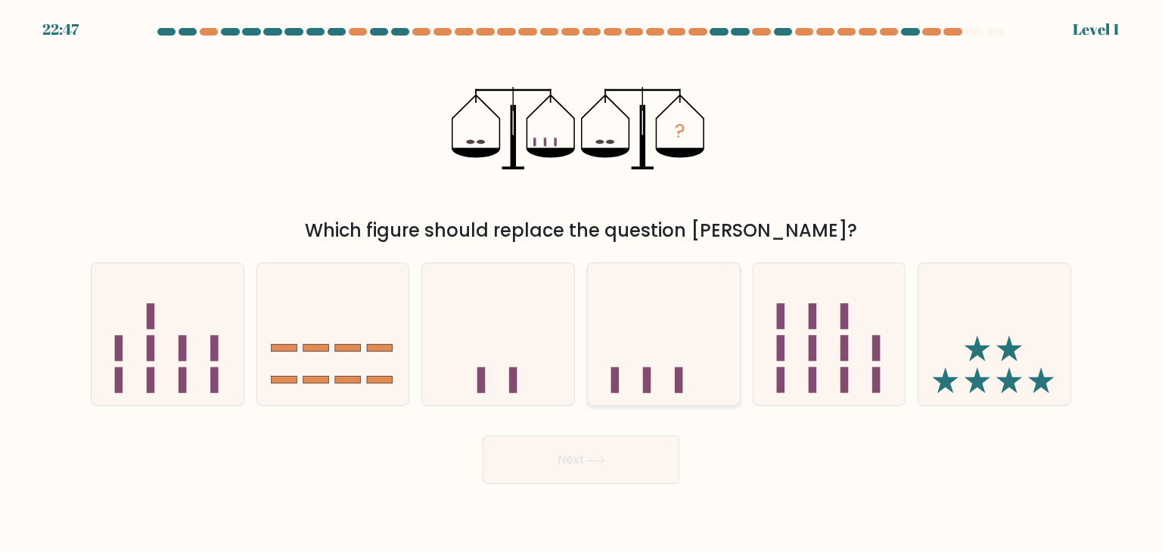
click at [633, 361] on icon at bounding box center [664, 335] width 152 height 126
click at [582, 284] on input "d." at bounding box center [581, 280] width 1 height 8
radio input "true"
click at [551, 478] on button "Next" at bounding box center [581, 460] width 197 height 48
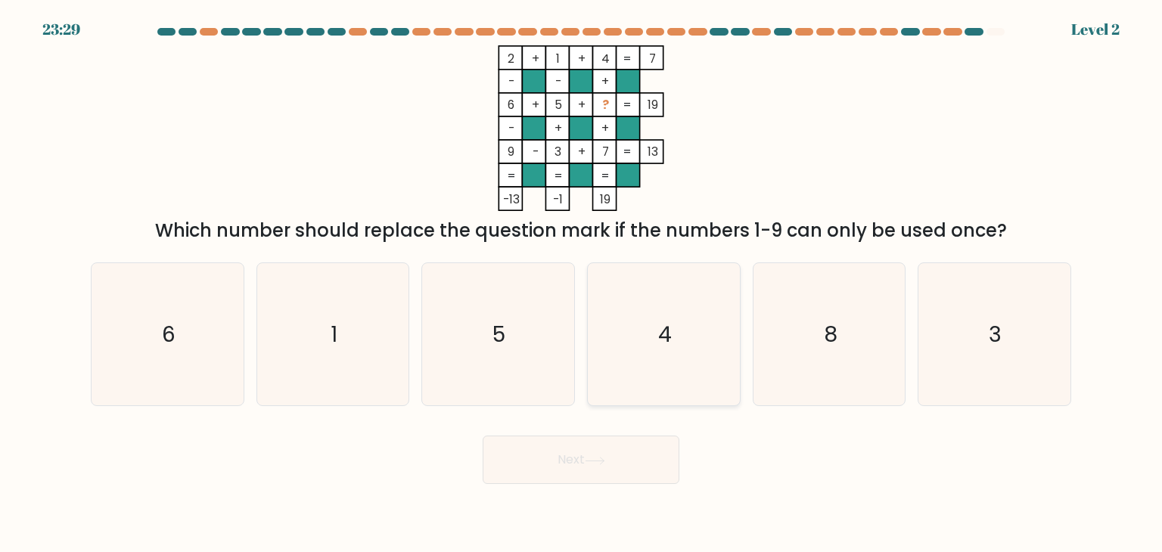
click at [625, 344] on icon "4" at bounding box center [664, 334] width 142 height 142
click at [582, 284] on input "d. 4" at bounding box center [581, 280] width 1 height 8
radio input "true"
click at [533, 456] on button "Next" at bounding box center [581, 460] width 197 height 48
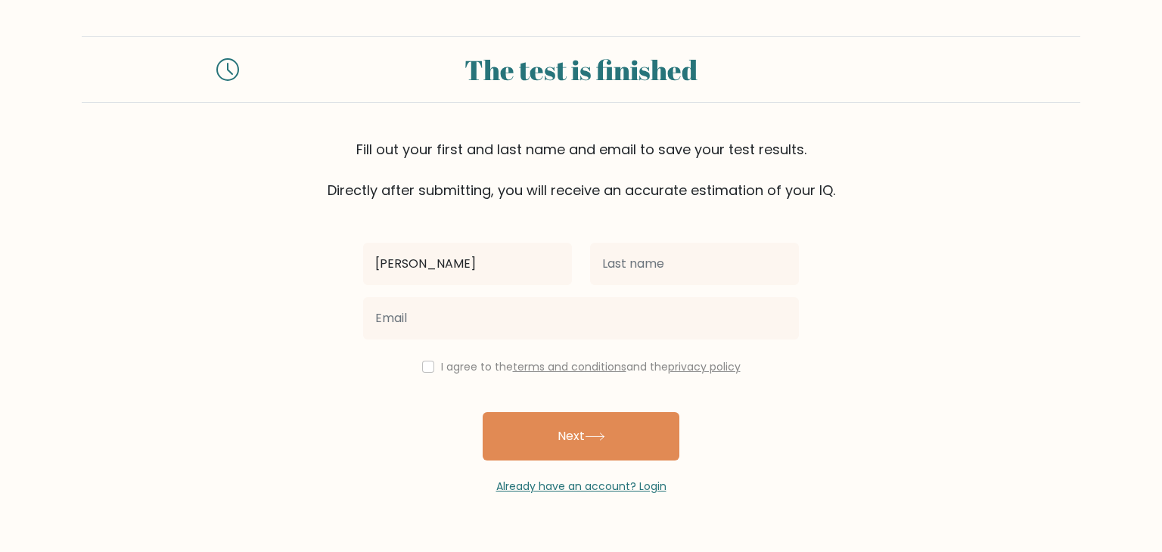
type input "[PERSON_NAME]"
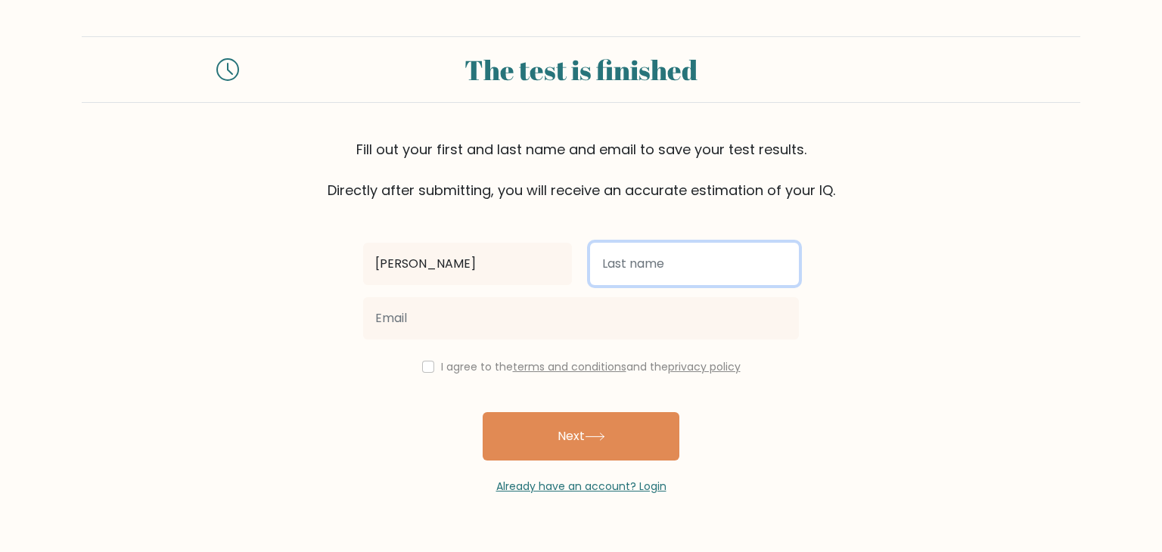
click at [684, 253] on input "text" at bounding box center [694, 264] width 209 height 42
type input "alshhadat"
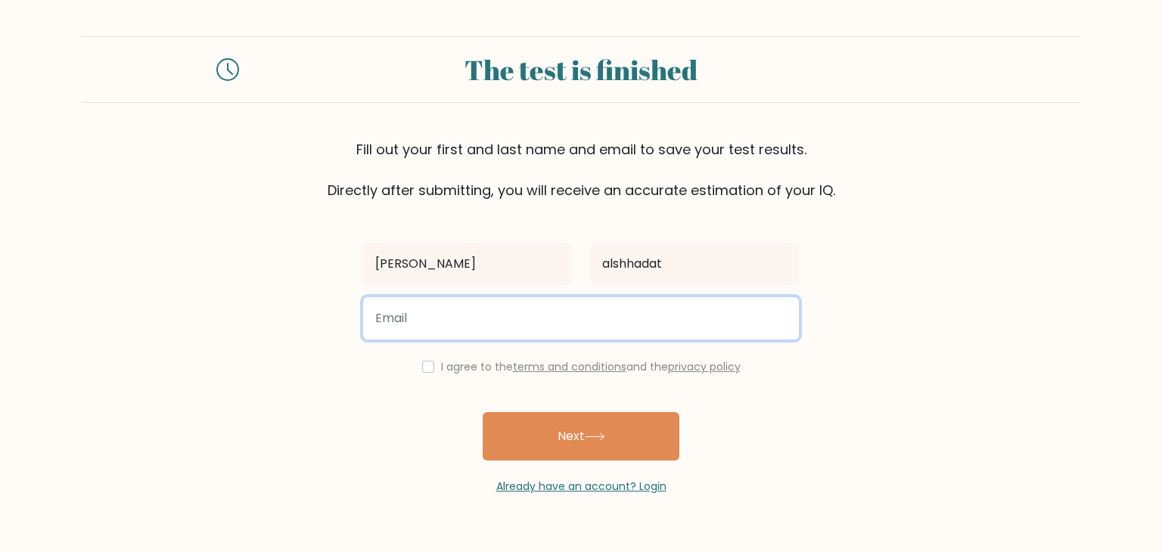
click at [590, 325] on input "email" at bounding box center [581, 318] width 436 height 42
type input "leenalshhadat369@gmail.com"
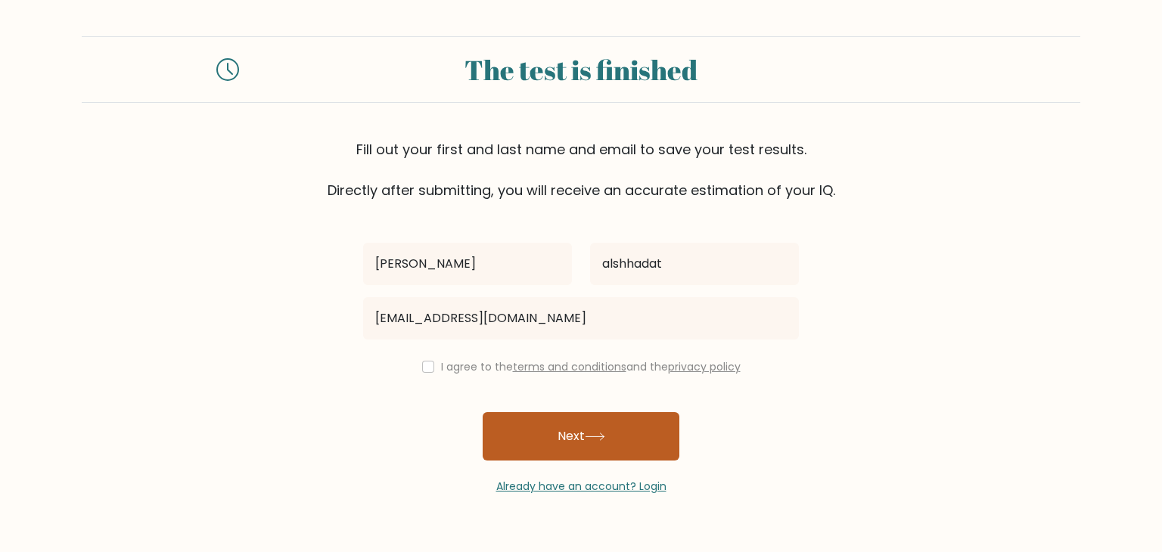
click at [519, 437] on button "Next" at bounding box center [581, 436] width 197 height 48
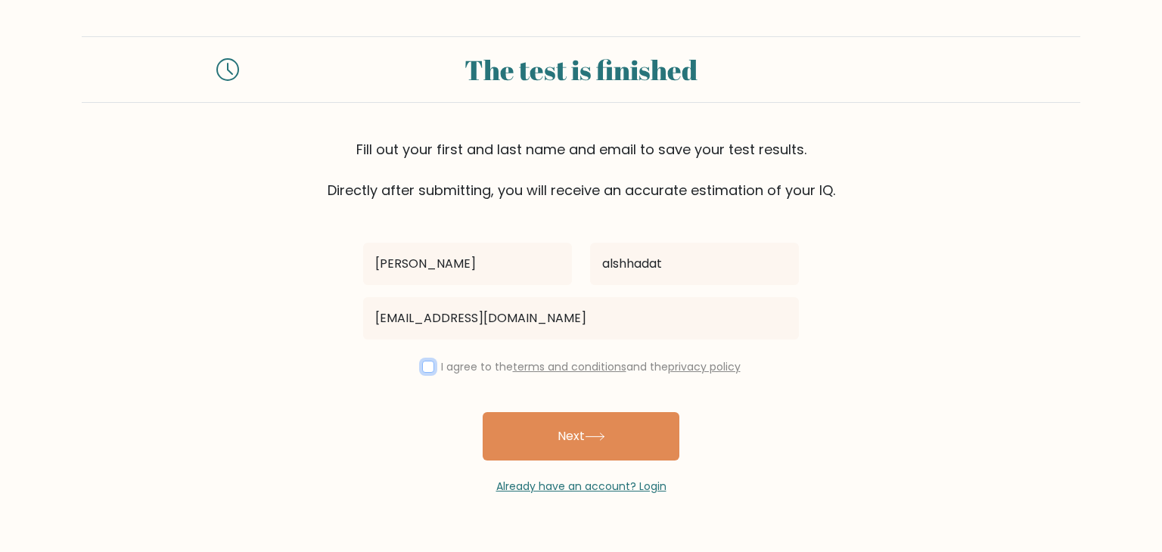
click at [425, 361] on input "checkbox" at bounding box center [428, 367] width 12 height 12
checkbox input "true"
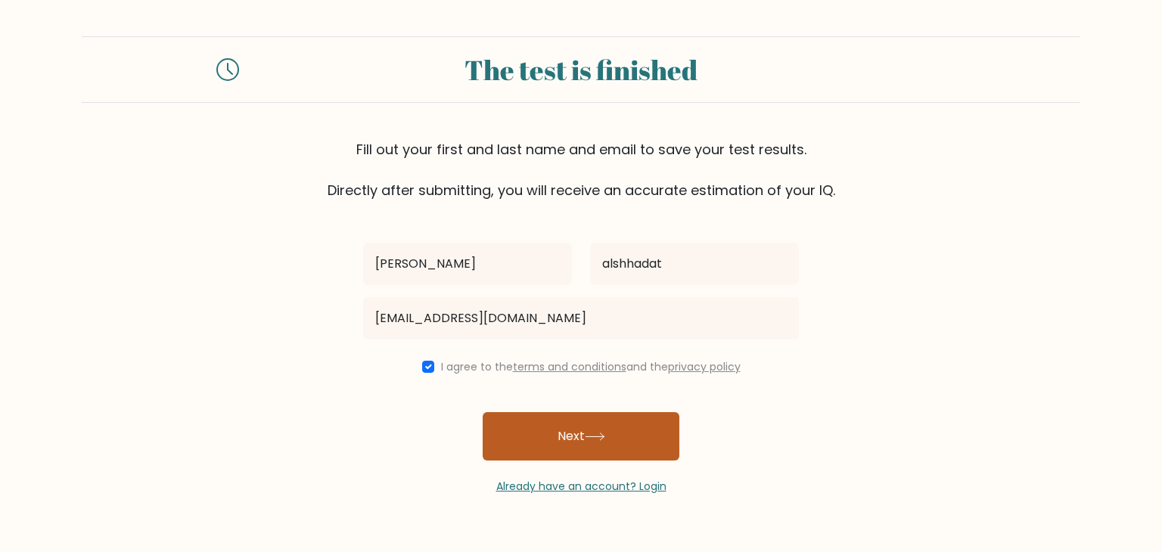
click at [531, 453] on div "alma alshhadat leenalshhadat369@gmail.com I agree to the terms and conditions a…" at bounding box center [581, 348] width 454 height 294
click at [531, 453] on button "Next" at bounding box center [581, 436] width 197 height 48
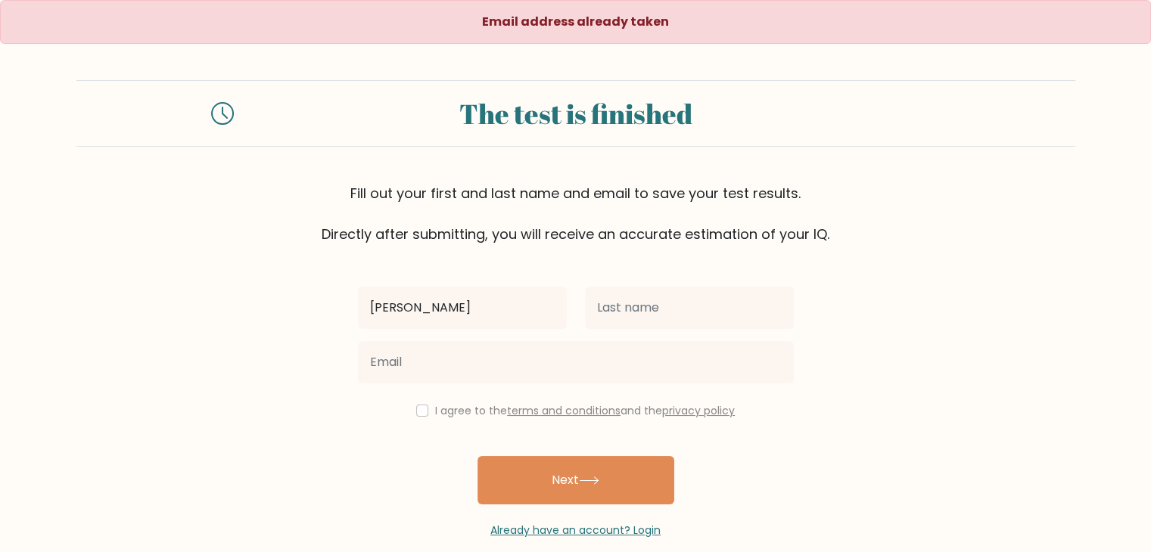
type input "[PERSON_NAME]"
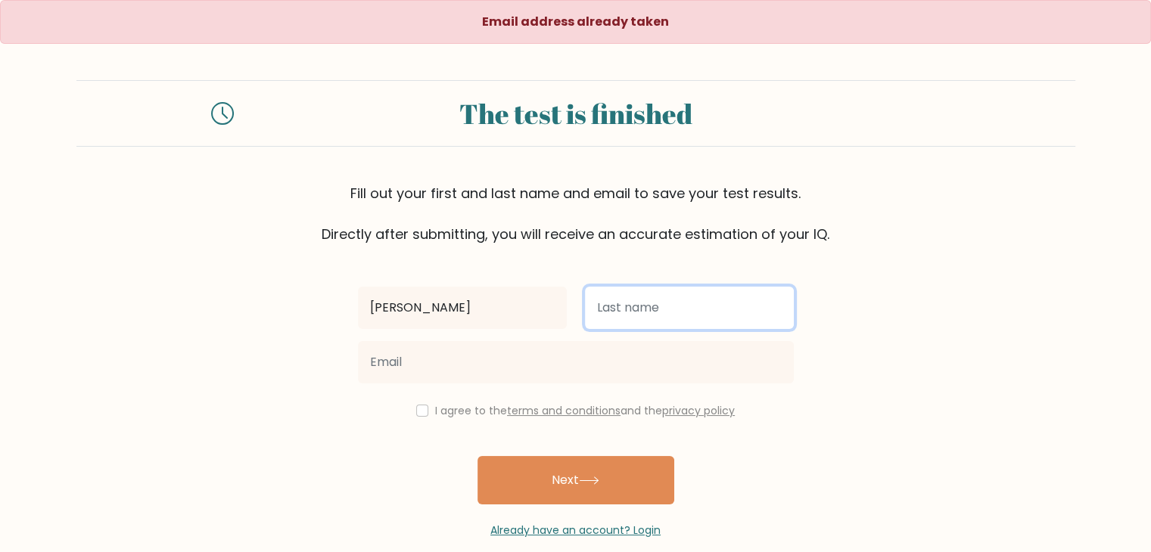
click at [666, 316] on input "text" at bounding box center [689, 308] width 209 height 42
type input "alshhadat"
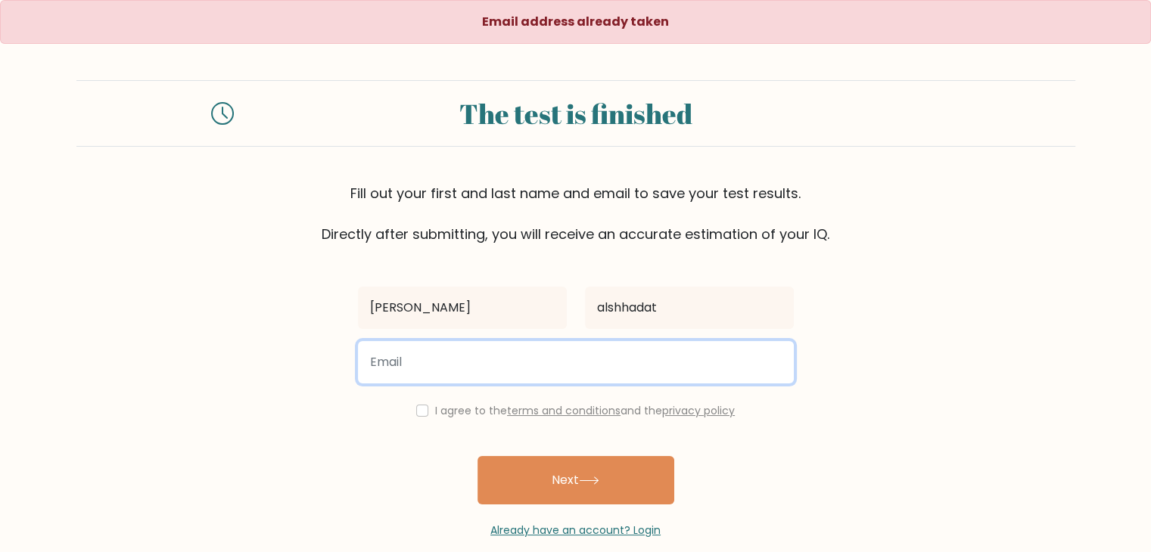
click at [572, 375] on input "email" at bounding box center [576, 362] width 436 height 42
type input "souzanghouzlan@gmail.com"
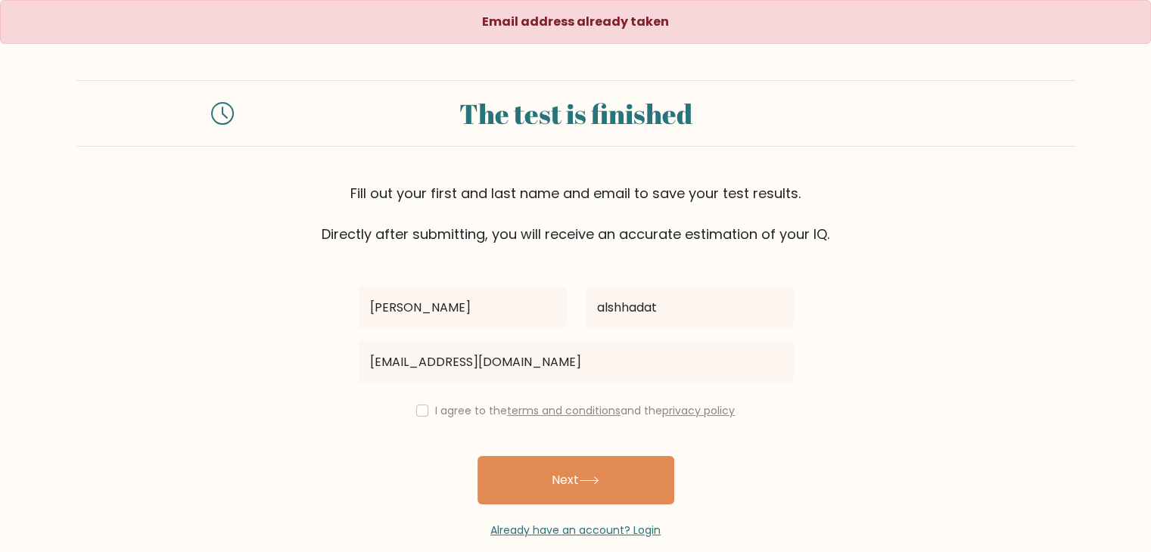
click at [417, 403] on div "I agree to the terms and conditions and the privacy policy" at bounding box center [576, 411] width 454 height 18
click at [419, 413] on input "checkbox" at bounding box center [422, 411] width 12 height 12
checkbox input "true"
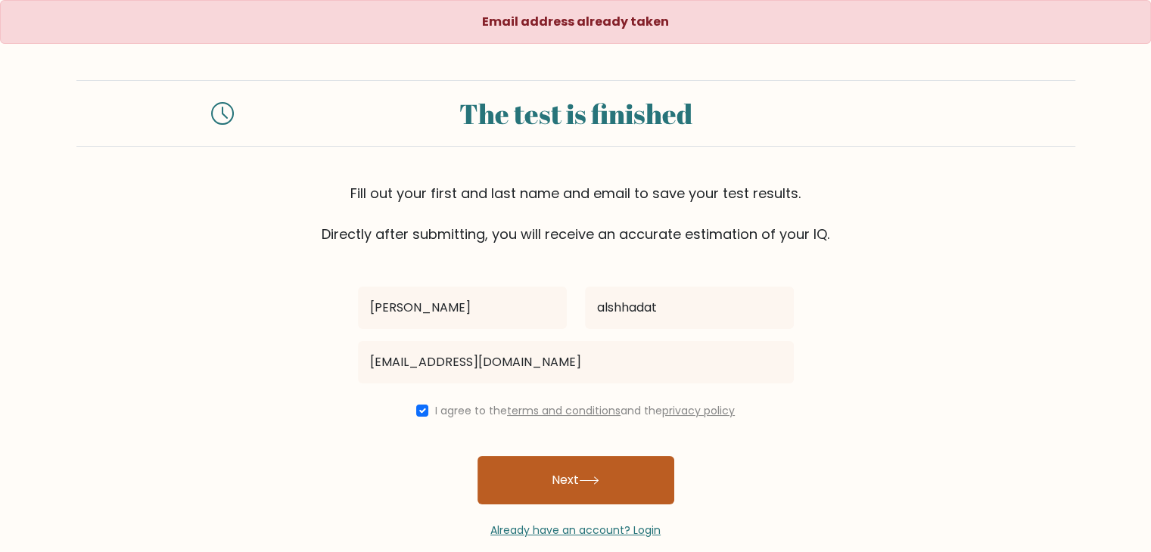
click at [536, 473] on button "Next" at bounding box center [576, 480] width 197 height 48
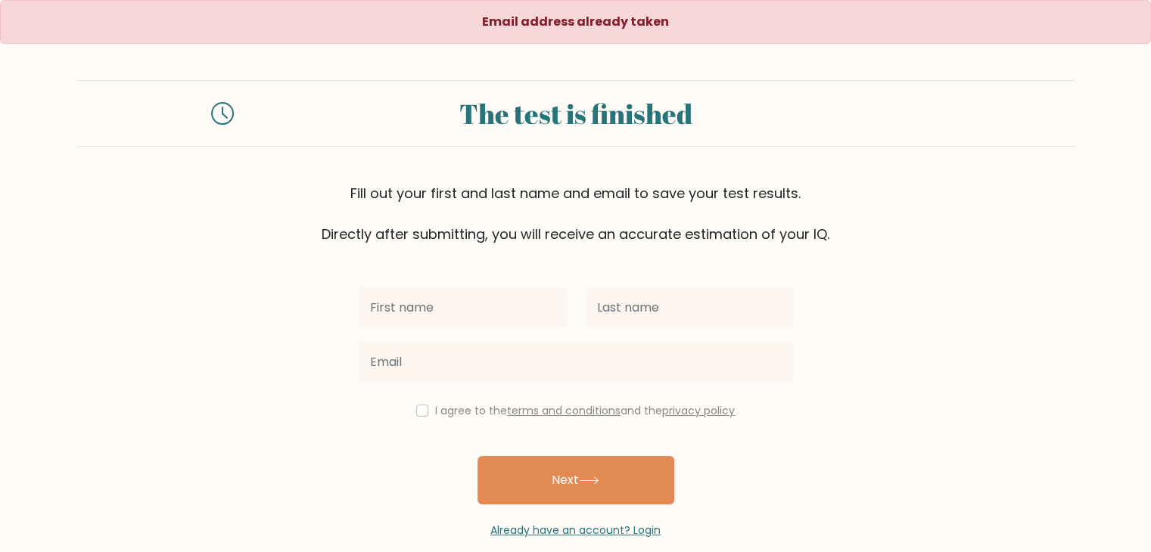
click at [536, 473] on button "Next" at bounding box center [576, 480] width 197 height 48
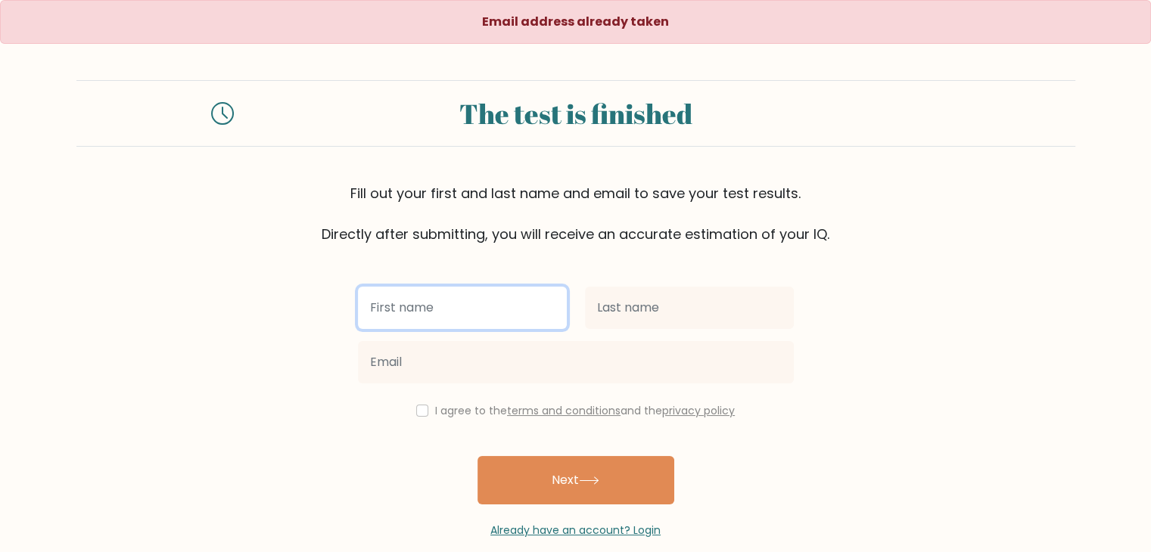
click at [474, 307] on input "text" at bounding box center [462, 308] width 209 height 42
type input "[PERSON_NAME]"
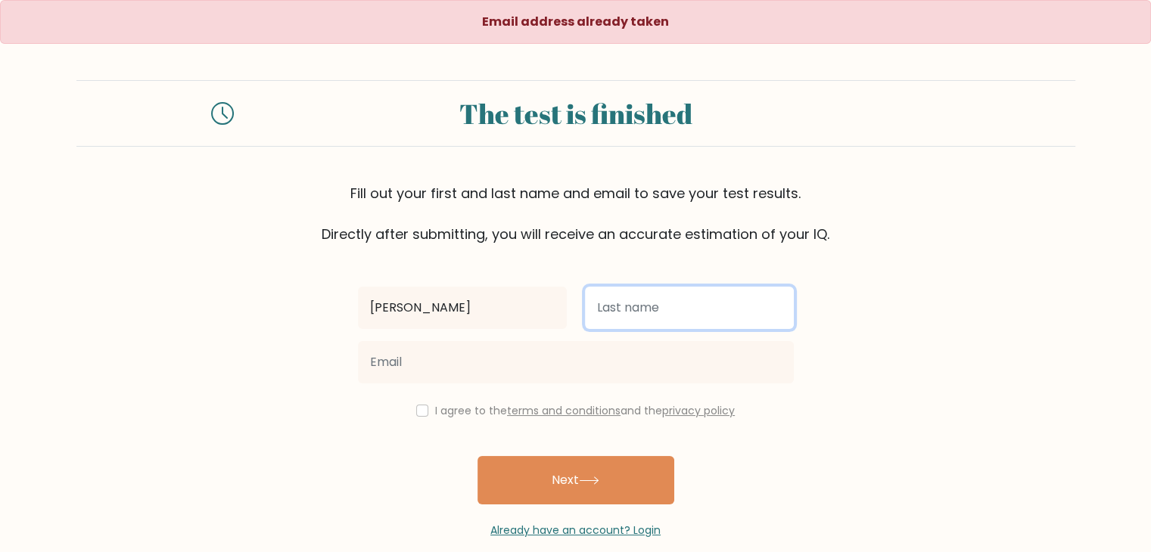
click at [633, 307] on input "text" at bounding box center [689, 308] width 209 height 42
type input "alshhadat"
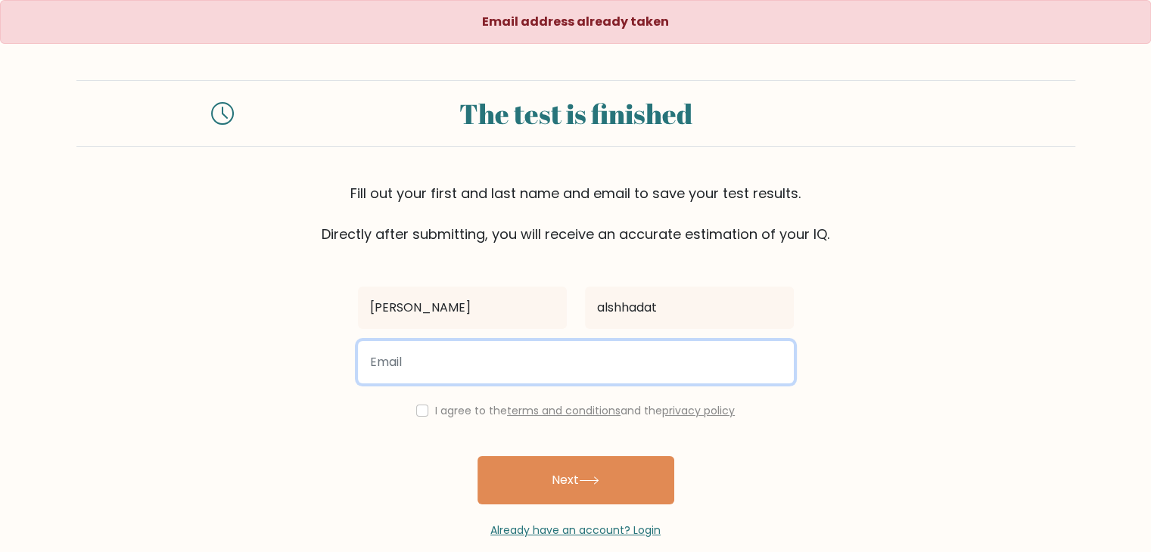
click at [599, 369] on input "email" at bounding box center [576, 362] width 436 height 42
type input "a.alshhadat@surreyschools.ca"
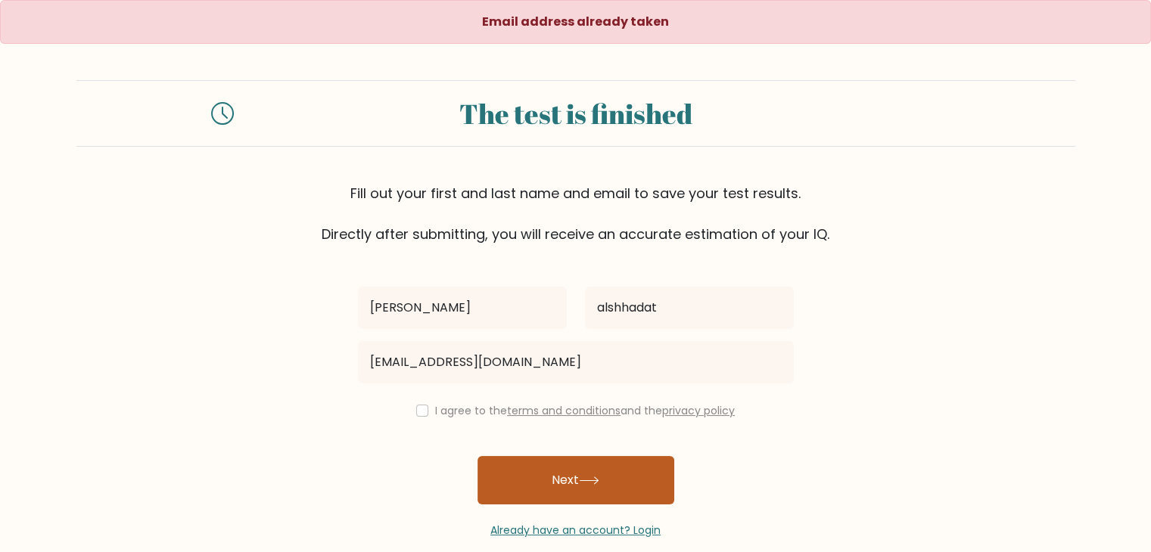
click at [518, 494] on button "Next" at bounding box center [576, 480] width 197 height 48
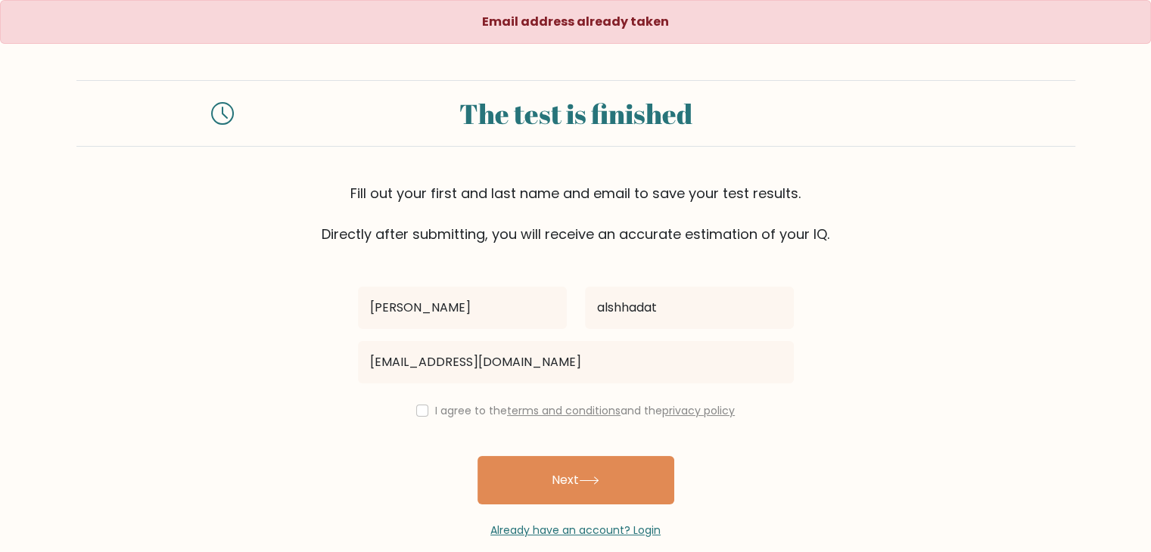
click at [418, 403] on div "I agree to the terms and conditions and the privacy policy" at bounding box center [576, 411] width 454 height 18
click at [420, 412] on input "checkbox" at bounding box center [422, 411] width 12 height 12
checkbox input "true"
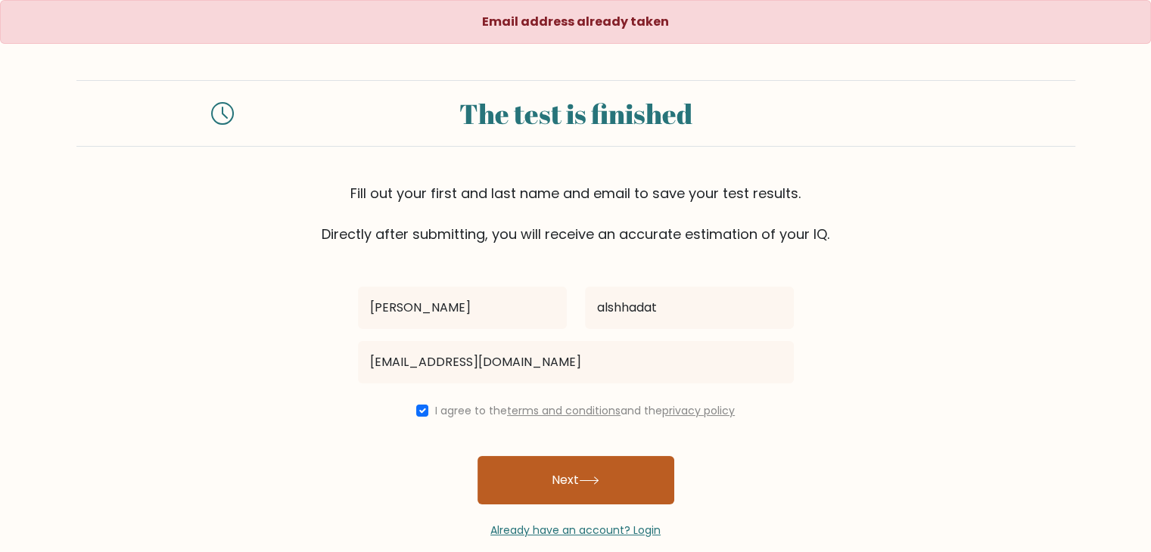
click at [529, 479] on button "Next" at bounding box center [576, 480] width 197 height 48
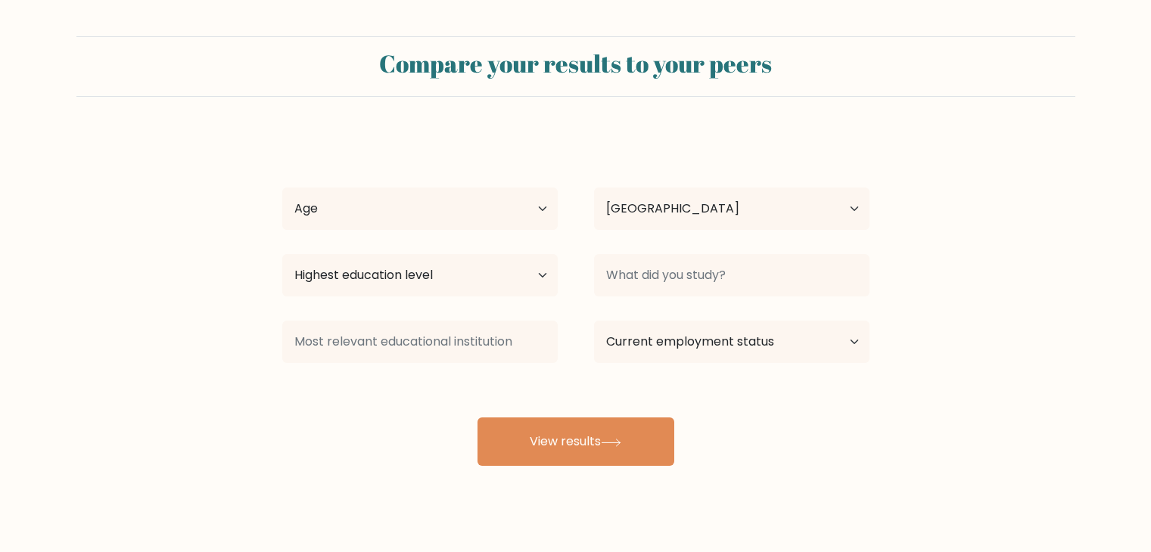
select select "CA"
click at [540, 204] on select "Age Under [DEMOGRAPHIC_DATA] [DEMOGRAPHIC_DATA] [DEMOGRAPHIC_DATA] [DEMOGRAPHIC…" at bounding box center [419, 209] width 275 height 42
select select "min_18"
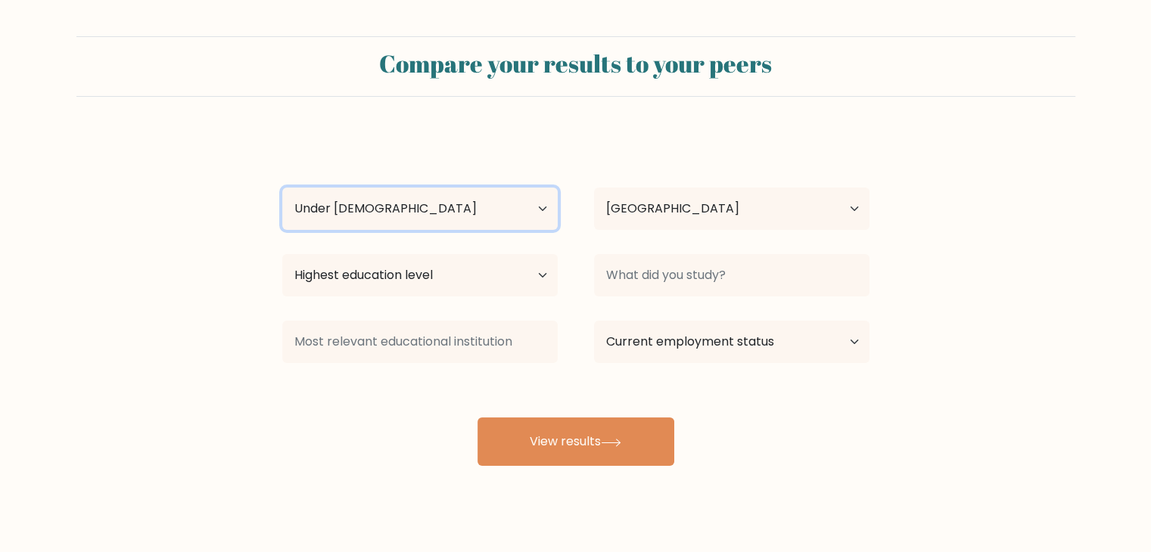
click at [282, 188] on select "Age Under [DEMOGRAPHIC_DATA] [DEMOGRAPHIC_DATA] [DEMOGRAPHIC_DATA] [DEMOGRAPHIC…" at bounding box center [419, 209] width 275 height 42
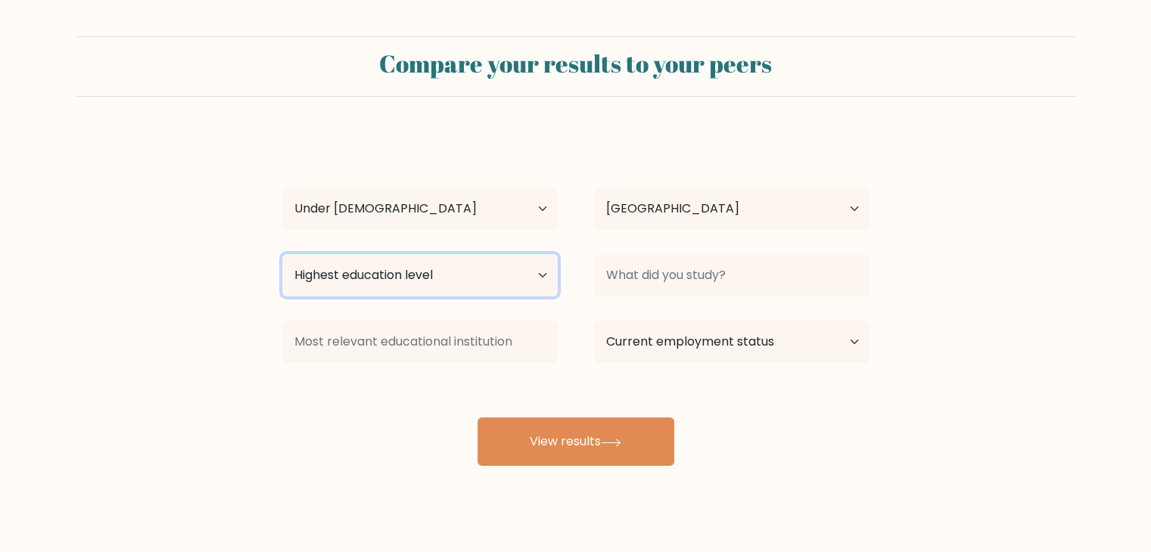
click at [542, 278] on select "Highest education level No schooling Primary Lower Secondary Upper Secondary Oc…" at bounding box center [419, 275] width 275 height 42
select select "lower_secondary"
click at [282, 254] on select "Highest education level No schooling Primary Lower Secondary Upper Secondary Oc…" at bounding box center [419, 275] width 275 height 42
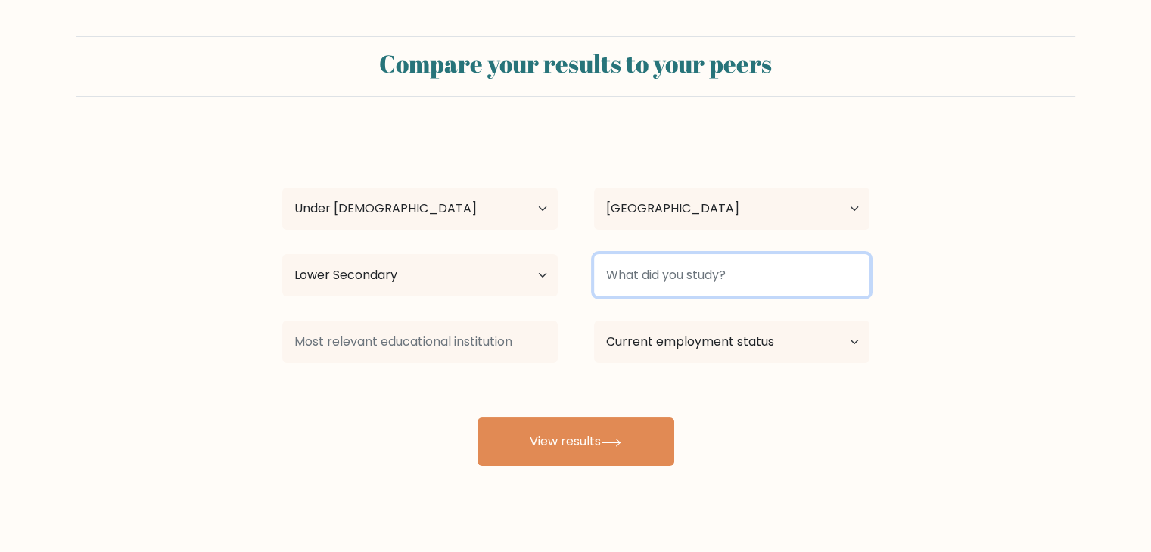
click at [735, 285] on input at bounding box center [731, 275] width 275 height 42
type input "idk"
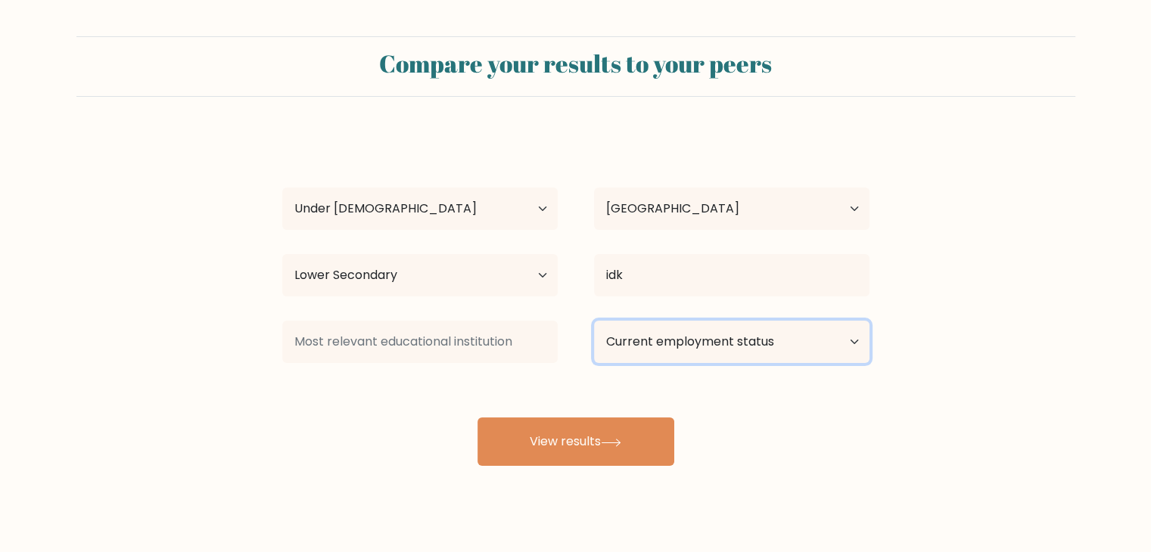
click at [851, 338] on select "Current employment status Employed Student Retired Other / prefer not to answer" at bounding box center [731, 342] width 275 height 42
select select "student"
click at [594, 321] on select "Current employment status Employed Student Retired Other / prefer not to answer" at bounding box center [731, 342] width 275 height 42
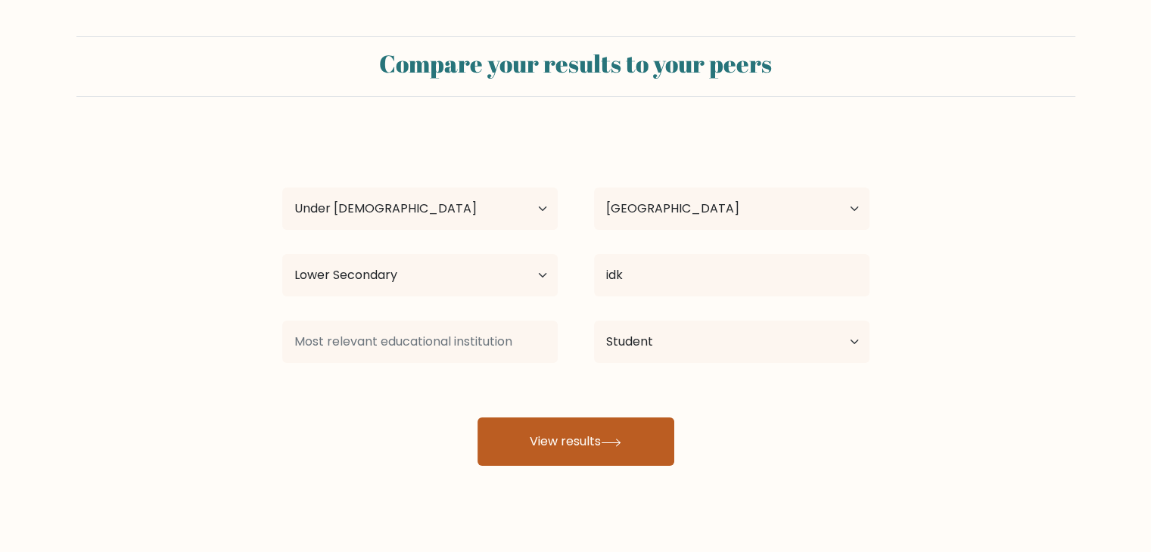
click at [628, 446] on button "View results" at bounding box center [576, 442] width 197 height 48
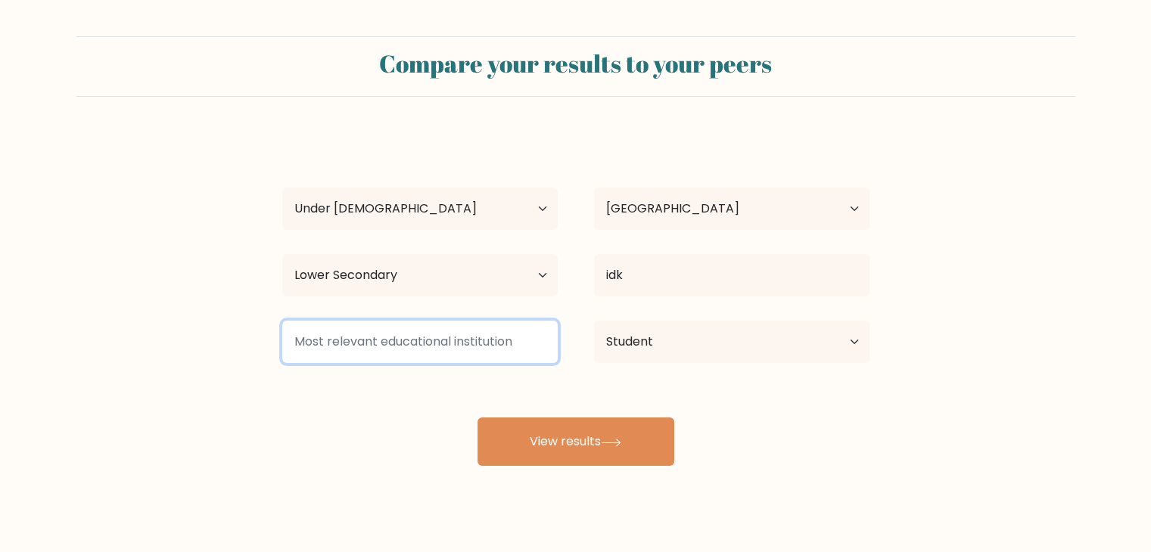
click at [454, 356] on input at bounding box center [419, 342] width 275 height 42
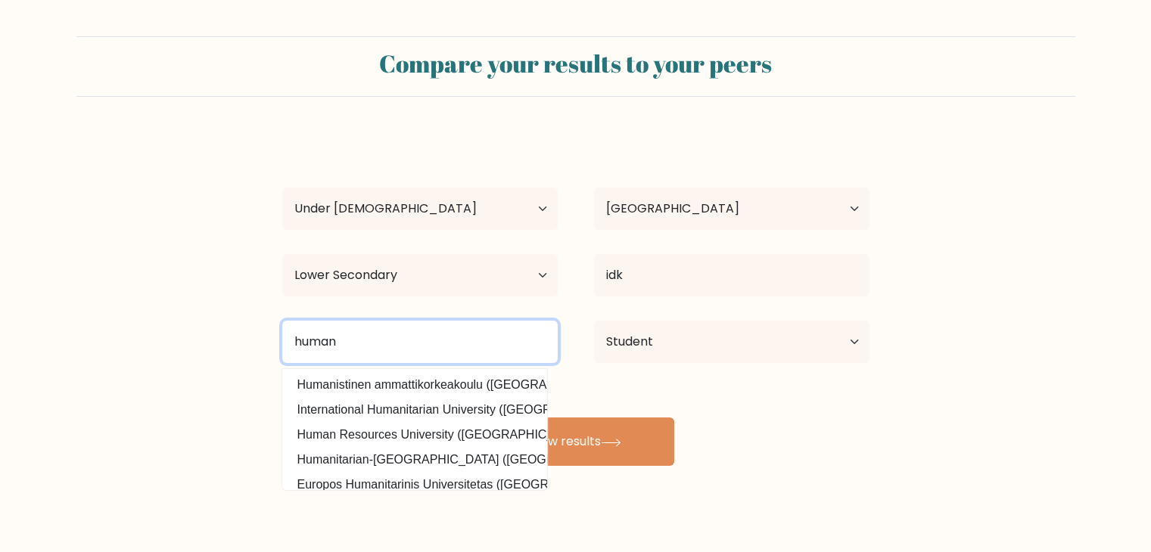
type input "human"
click at [478, 418] on button "View results" at bounding box center [576, 442] width 197 height 48
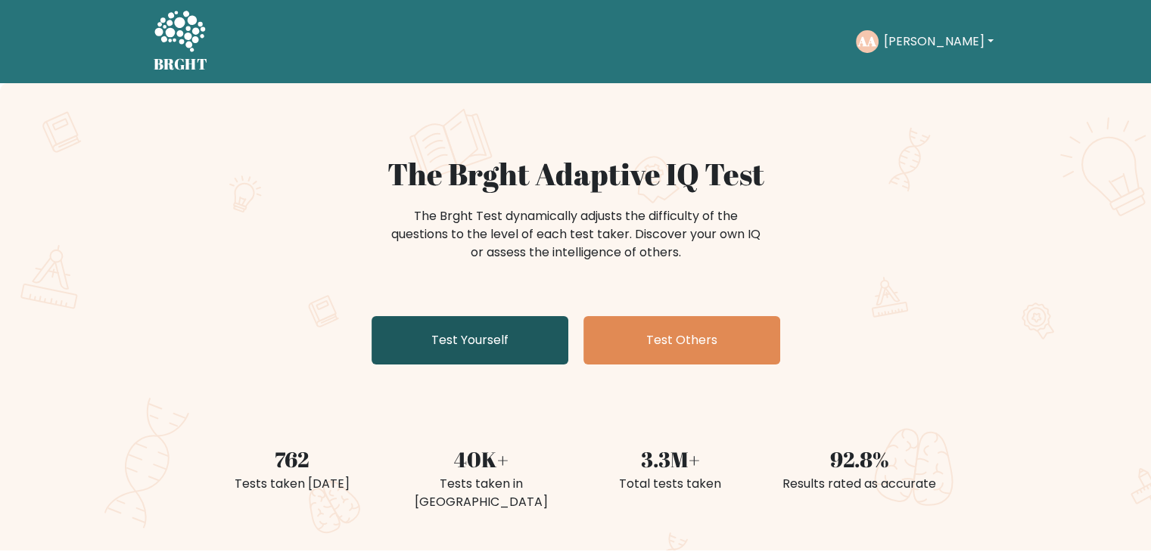
click at [468, 350] on link "Test Yourself" at bounding box center [470, 340] width 197 height 48
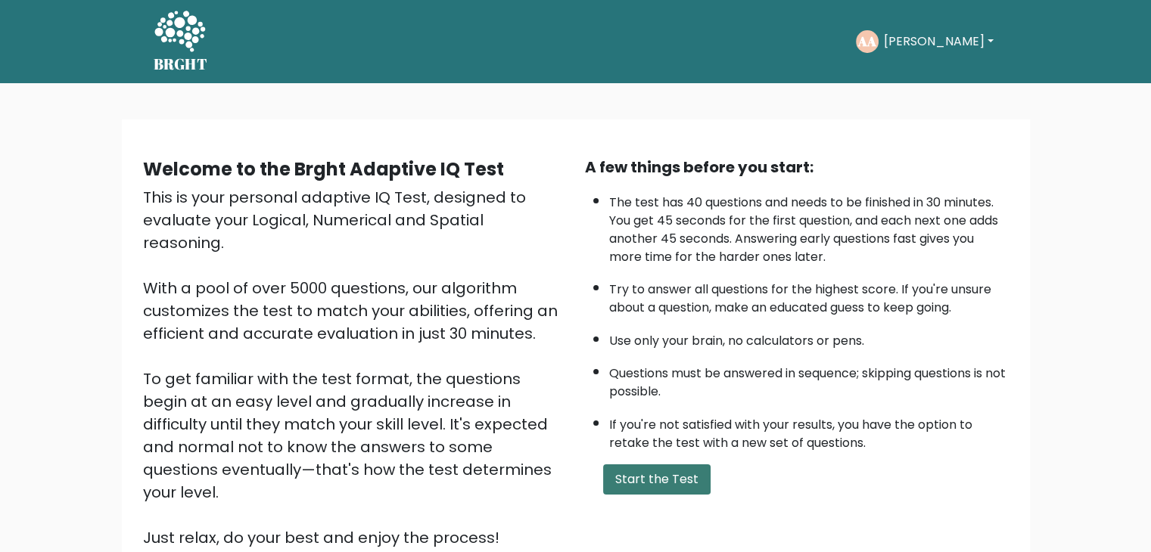
click at [621, 471] on button "Start the Test" at bounding box center [656, 480] width 107 height 30
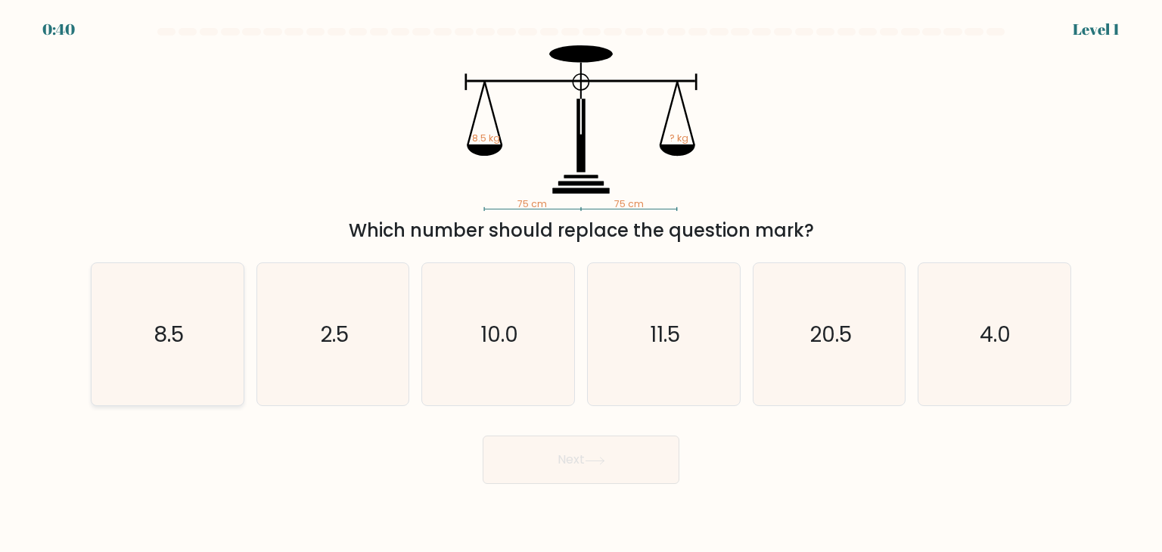
click at [172, 378] on icon "8.5" at bounding box center [167, 334] width 142 height 142
click at [581, 284] on input "a. 8.5" at bounding box center [581, 280] width 1 height 8
radio input "true"
click at [536, 467] on button "Next" at bounding box center [581, 460] width 197 height 48
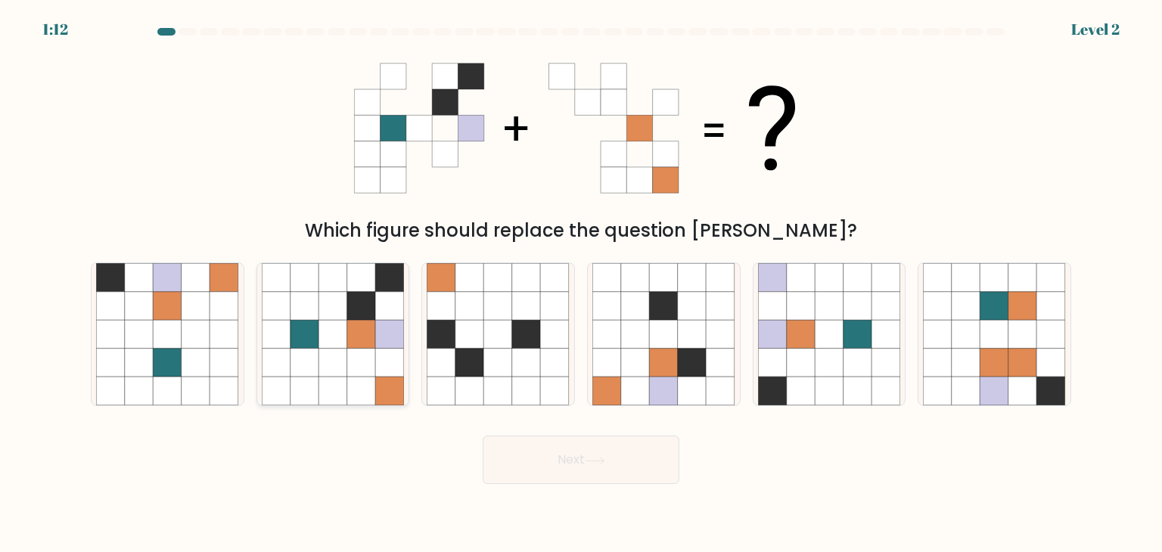
click at [335, 363] on icon at bounding box center [333, 363] width 29 height 29
click at [581, 284] on input "b." at bounding box center [581, 280] width 1 height 8
radio input "true"
click at [549, 459] on button "Next" at bounding box center [581, 460] width 197 height 48
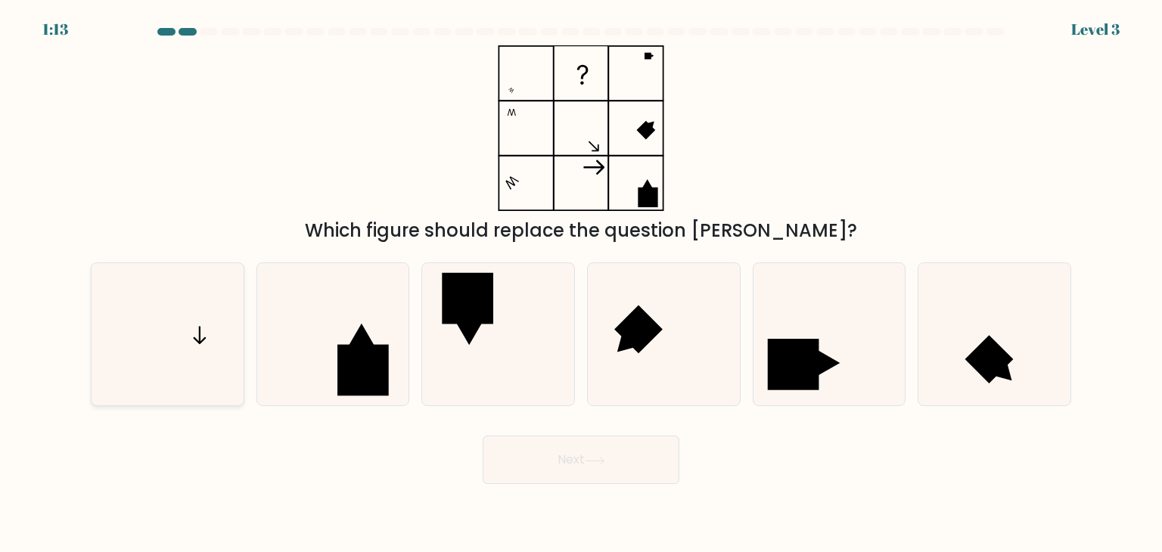
click at [210, 357] on icon at bounding box center [167, 334] width 142 height 142
click at [581, 284] on input "a." at bounding box center [581, 280] width 1 height 8
radio input "true"
click at [627, 476] on button "Next" at bounding box center [581, 460] width 197 height 48
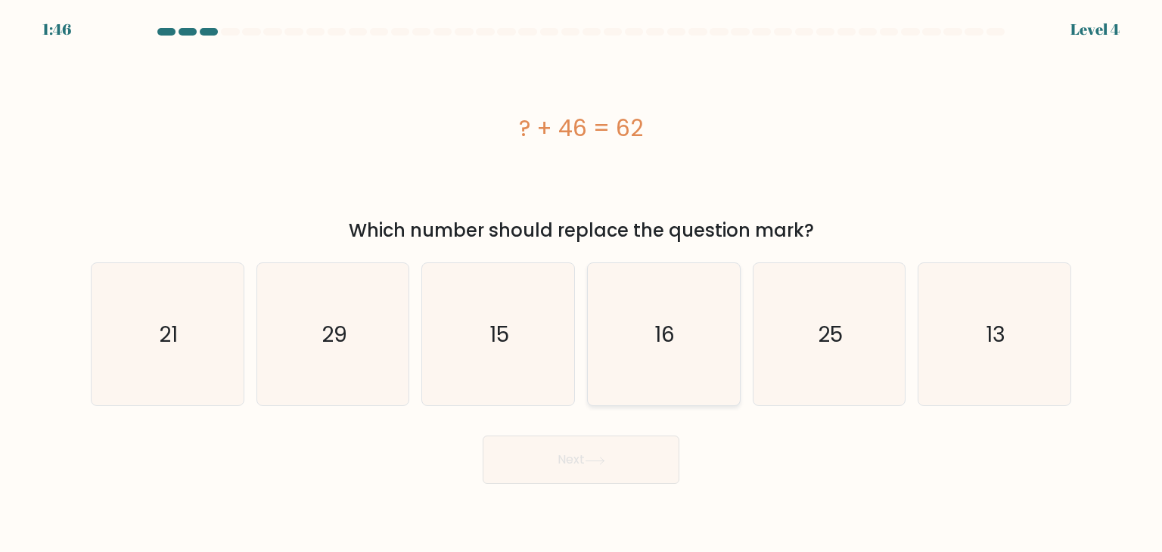
click at [684, 344] on icon "16" at bounding box center [664, 334] width 142 height 142
click at [582, 284] on input "d. 16" at bounding box center [581, 280] width 1 height 8
radio input "true"
click at [601, 459] on icon at bounding box center [595, 461] width 20 height 8
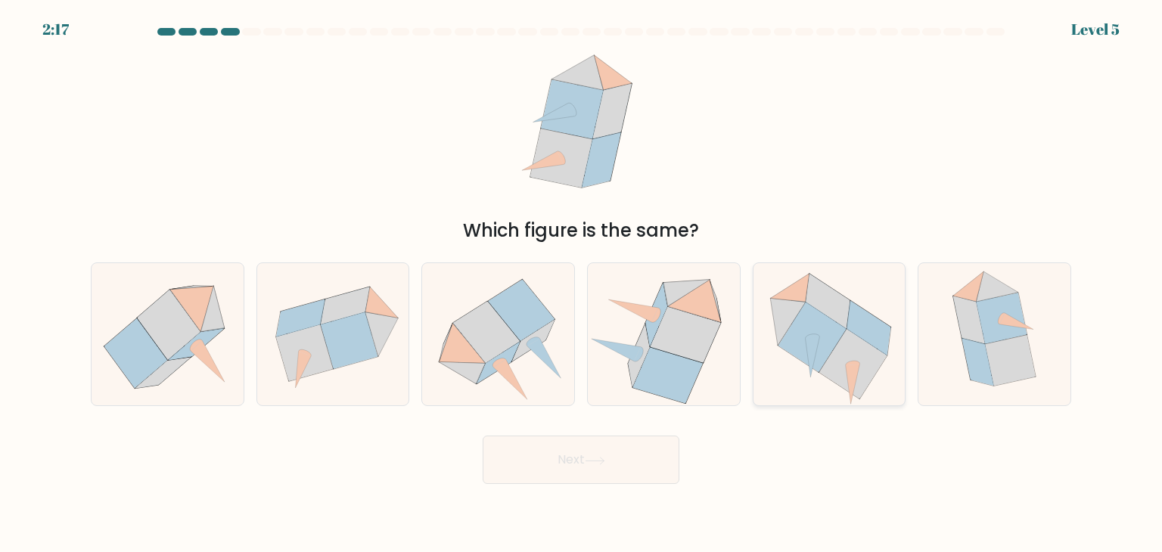
click at [796, 375] on icon at bounding box center [830, 335] width 152 height 142
click at [582, 284] on input "e." at bounding box center [581, 280] width 1 height 8
radio input "true"
click at [578, 463] on button "Next" at bounding box center [581, 460] width 197 height 48
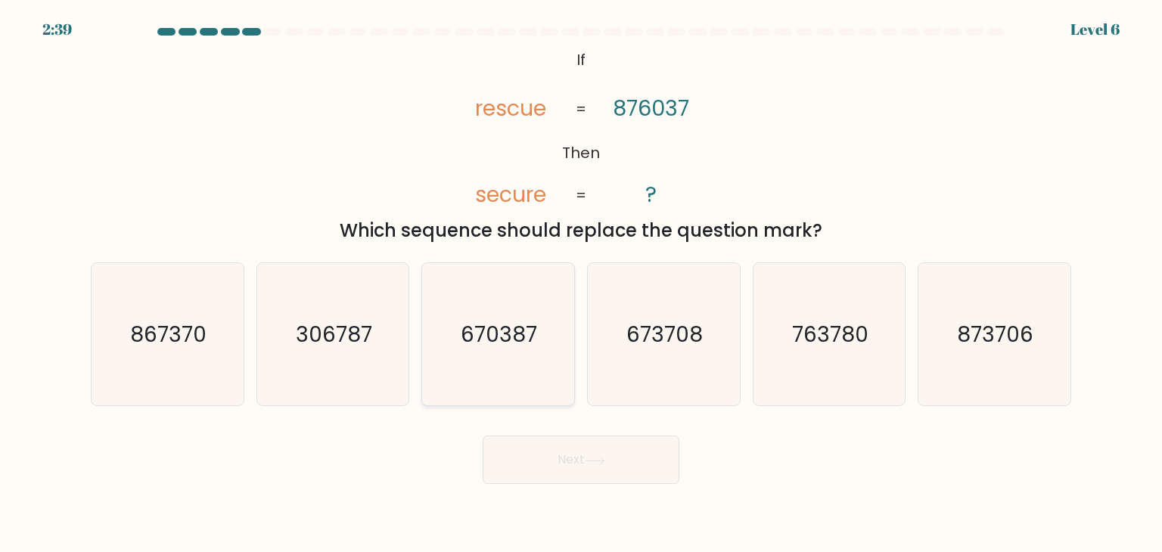
click at [509, 382] on icon "670387" at bounding box center [498, 334] width 142 height 142
click at [581, 284] on input "c. 670387" at bounding box center [581, 280] width 1 height 8
radio input "true"
click at [585, 476] on button "Next" at bounding box center [581, 460] width 197 height 48
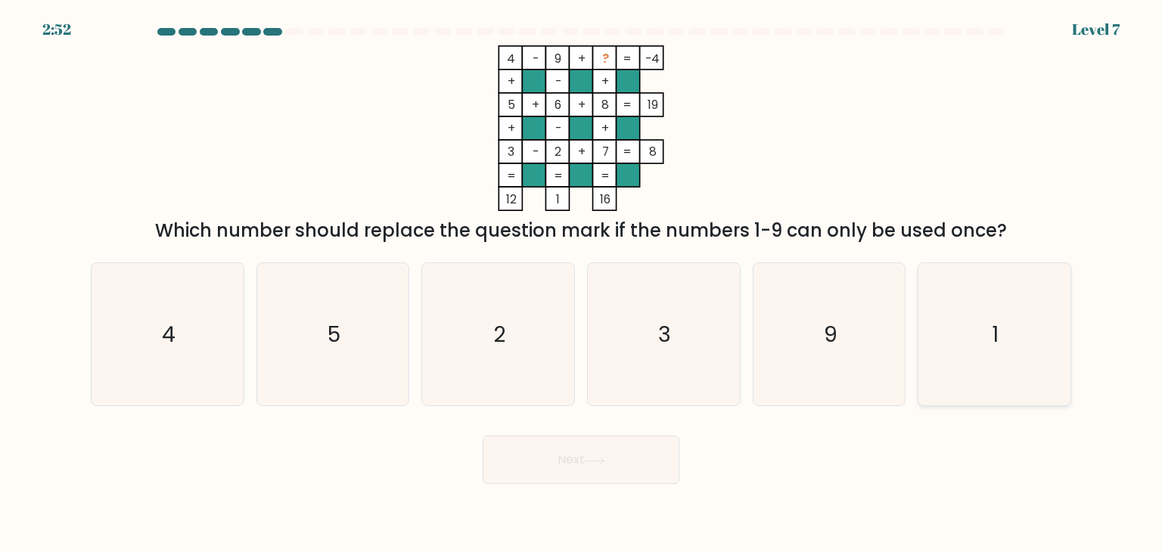
click at [979, 329] on icon "1" at bounding box center [994, 334] width 142 height 142
click at [582, 284] on input "f. 1" at bounding box center [581, 280] width 1 height 8
radio input "true"
click at [620, 471] on button "Next" at bounding box center [581, 460] width 197 height 48
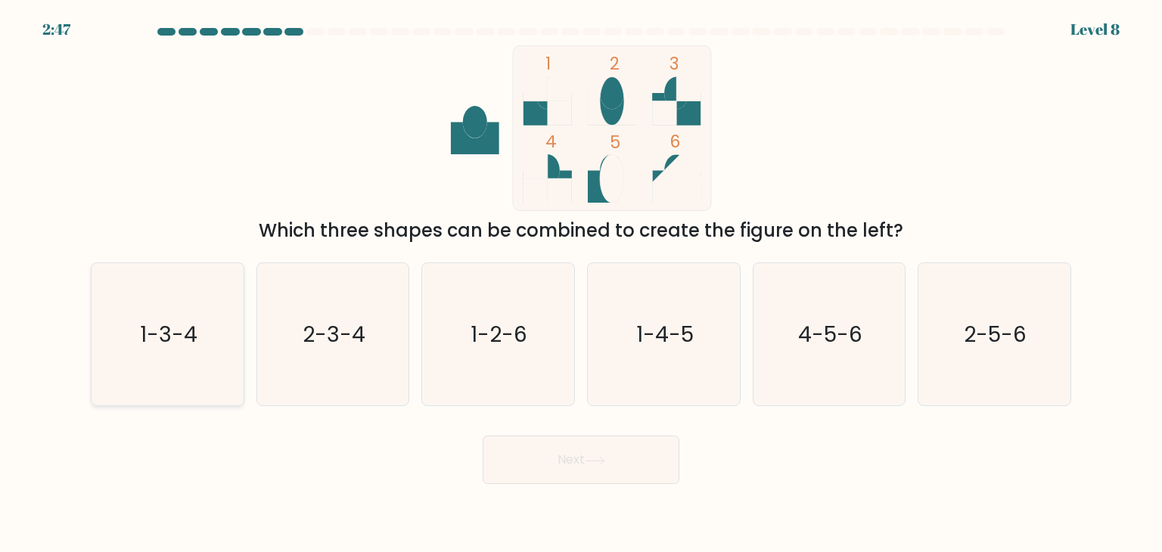
click at [117, 338] on icon "1-3-4" at bounding box center [167, 334] width 142 height 142
click at [581, 284] on input "a. 1-3-4" at bounding box center [581, 280] width 1 height 8
radio input "true"
click at [548, 454] on button "Next" at bounding box center [581, 460] width 197 height 48
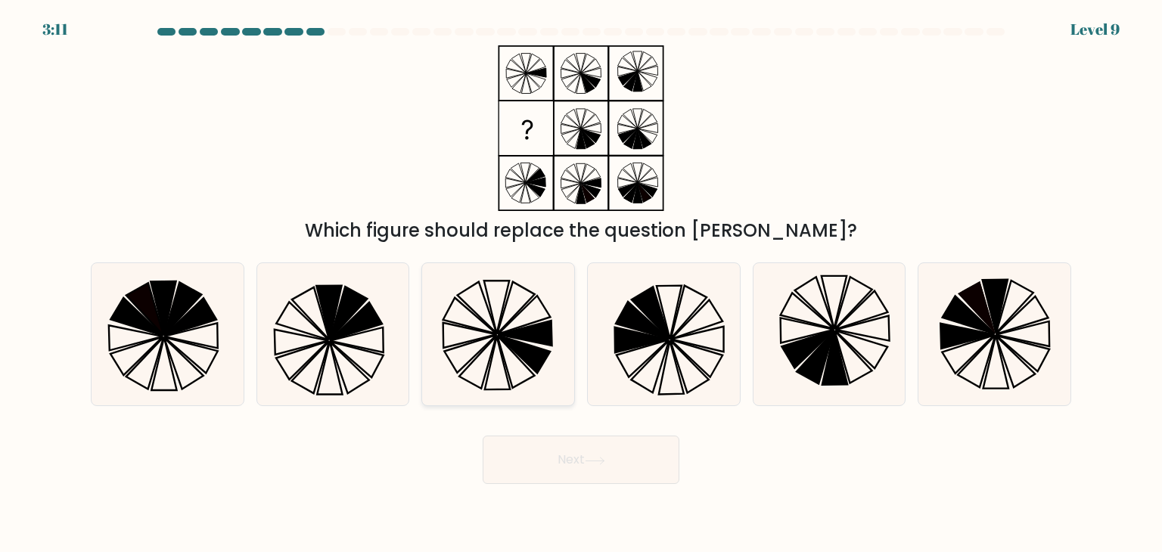
click at [534, 345] on icon at bounding box center [498, 334] width 142 height 142
click at [581, 284] on input "c." at bounding box center [581, 280] width 1 height 8
radio input "true"
click at [601, 452] on button "Next" at bounding box center [581, 460] width 197 height 48
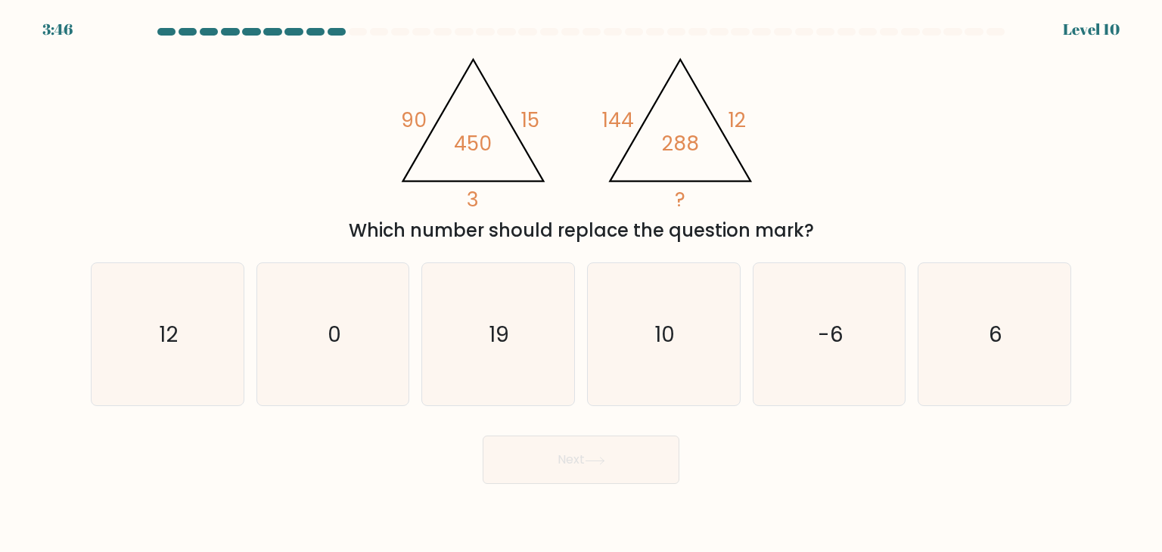
click at [601, 452] on button "Next" at bounding box center [581, 460] width 197 height 48
click at [845, 134] on div "@import url('[URL][DOMAIN_NAME]); 90 15 3 450 @import url('[URL][DOMAIN_NAME]);…" at bounding box center [581, 144] width 999 height 199
click at [996, 351] on icon "6" at bounding box center [994, 334] width 142 height 142
click at [582, 284] on input "f. 6" at bounding box center [581, 280] width 1 height 8
radio input "true"
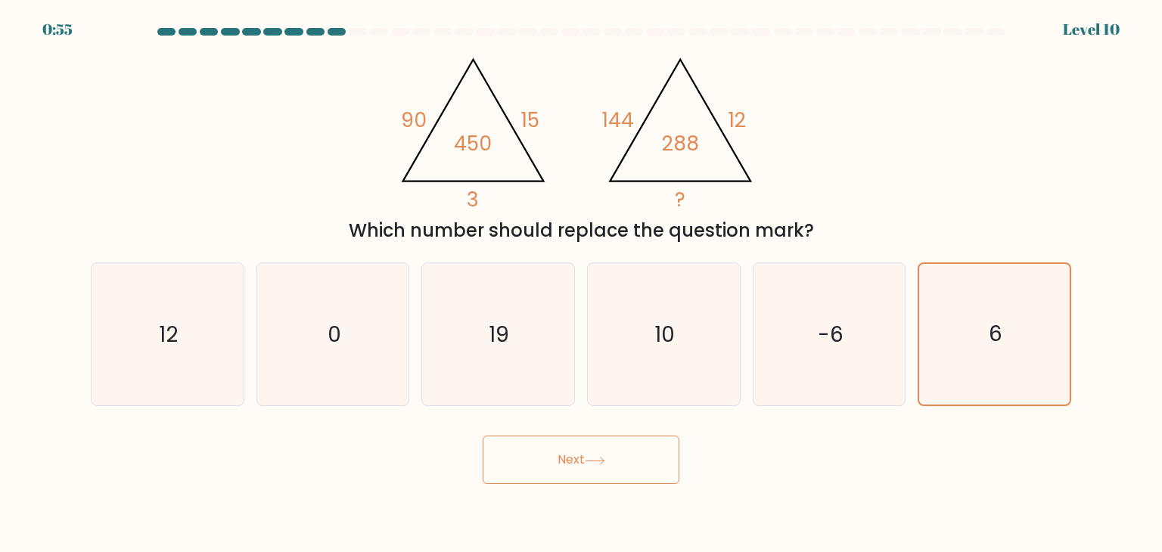
click at [650, 460] on button "Next" at bounding box center [581, 460] width 197 height 48
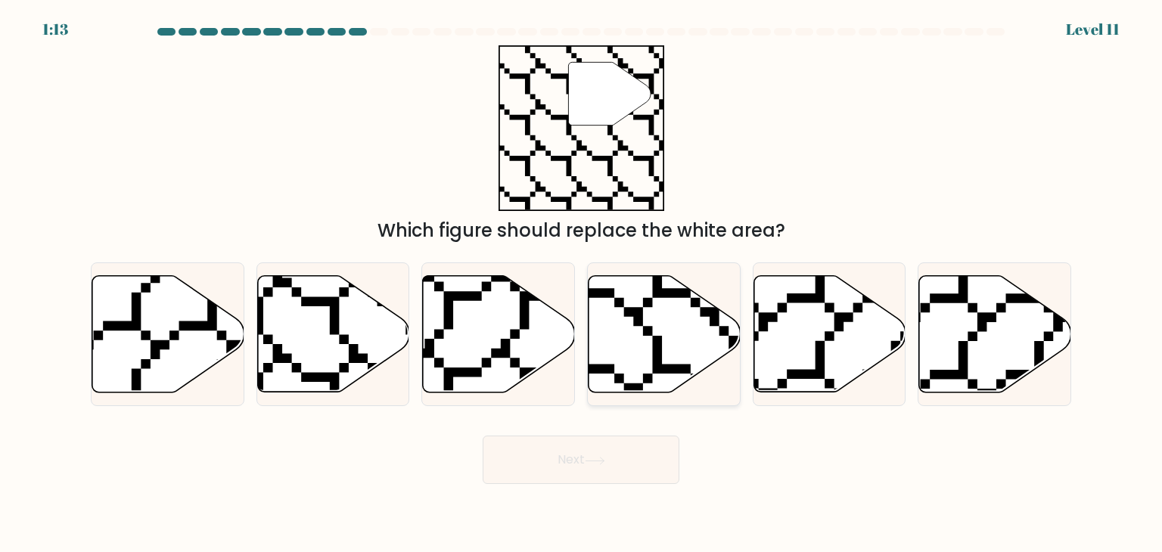
click at [640, 316] on icon at bounding box center [710, 273] width 305 height 303
click at [582, 284] on input "d." at bounding box center [581, 280] width 1 height 8
radio input "true"
click at [605, 462] on icon at bounding box center [595, 461] width 20 height 8
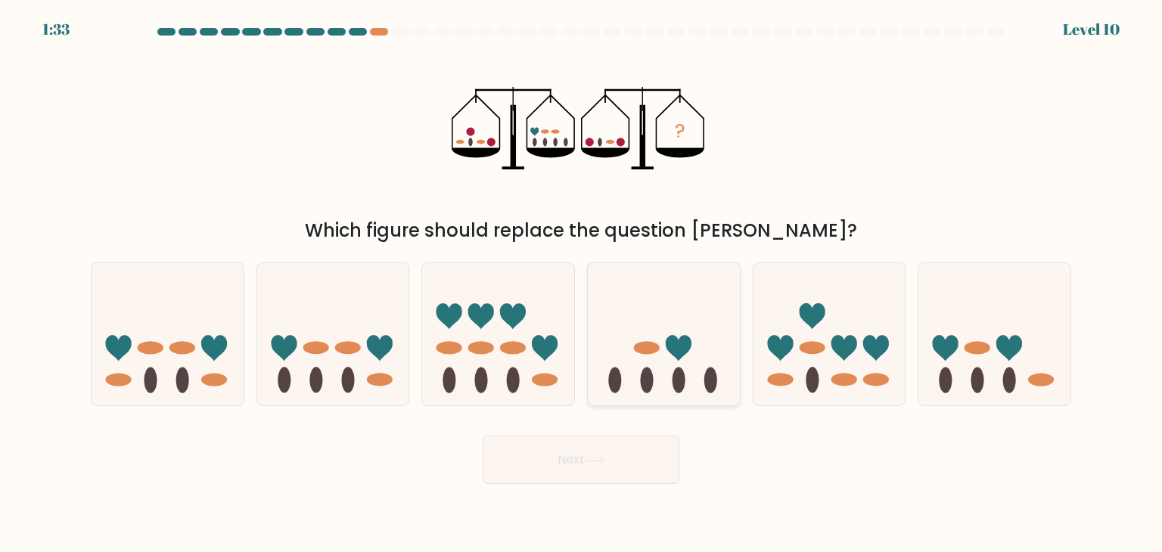
click at [708, 333] on icon at bounding box center [664, 335] width 152 height 126
click at [582, 284] on input "d." at bounding box center [581, 280] width 1 height 8
radio input "true"
click at [578, 460] on button "Next" at bounding box center [581, 460] width 197 height 48
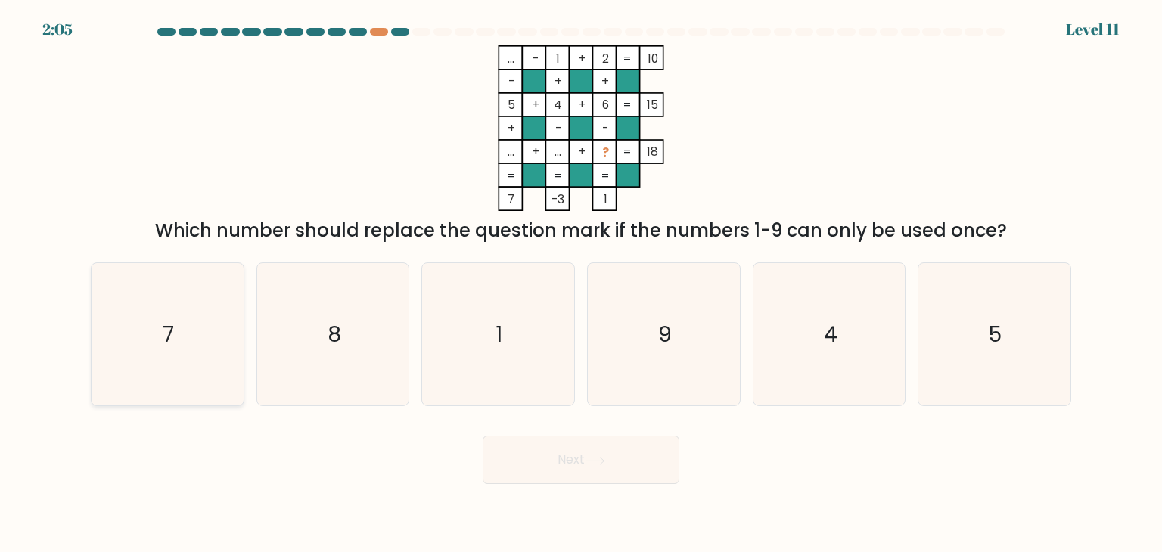
click at [187, 367] on icon "7" at bounding box center [167, 334] width 142 height 142
click at [581, 284] on input "a. 7" at bounding box center [581, 280] width 1 height 8
radio input "true"
click at [525, 474] on button "Next" at bounding box center [581, 460] width 197 height 48
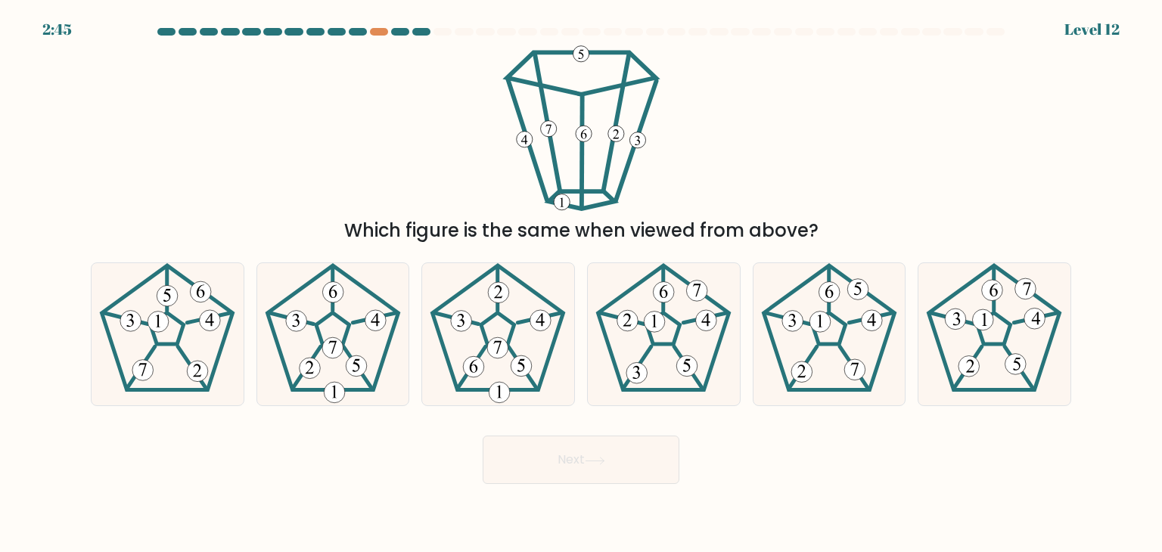
click at [525, 474] on button "Next" at bounding box center [581, 460] width 197 height 48
click at [931, 163] on div "Which figure is the same when viewed from above?" at bounding box center [581, 144] width 999 height 199
click at [819, 340] on 255 at bounding box center [829, 329] width 33 height 32
click at [582, 284] on input "e." at bounding box center [581, 280] width 1 height 8
radio input "true"
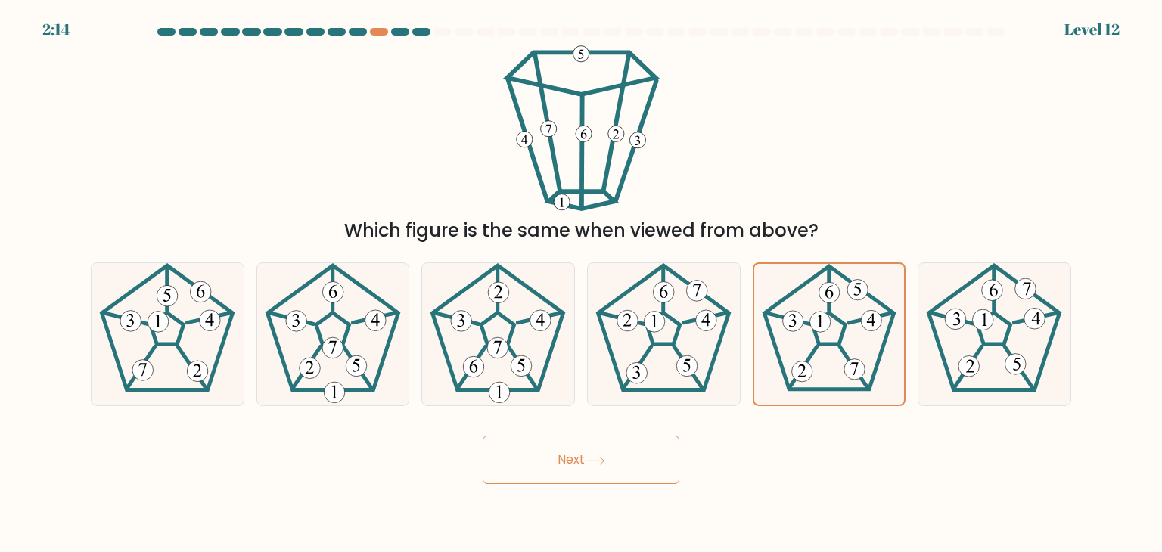
click at [596, 457] on icon at bounding box center [595, 461] width 20 height 8
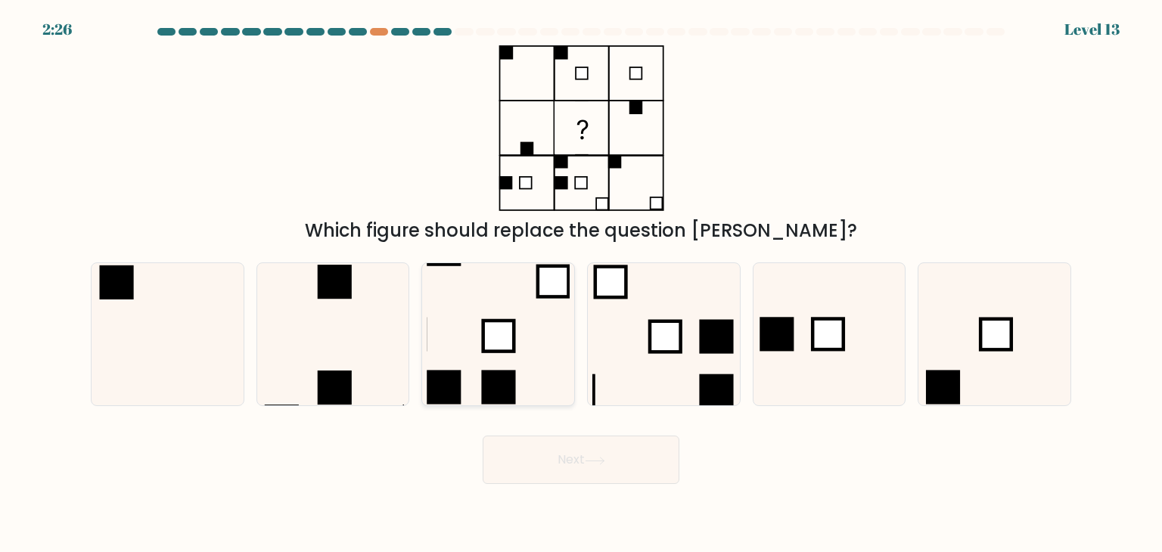
click at [542, 352] on icon at bounding box center [498, 334] width 142 height 142
click at [581, 284] on input "c." at bounding box center [581, 280] width 1 height 8
radio input "true"
click at [583, 466] on button "Next" at bounding box center [581, 460] width 197 height 48
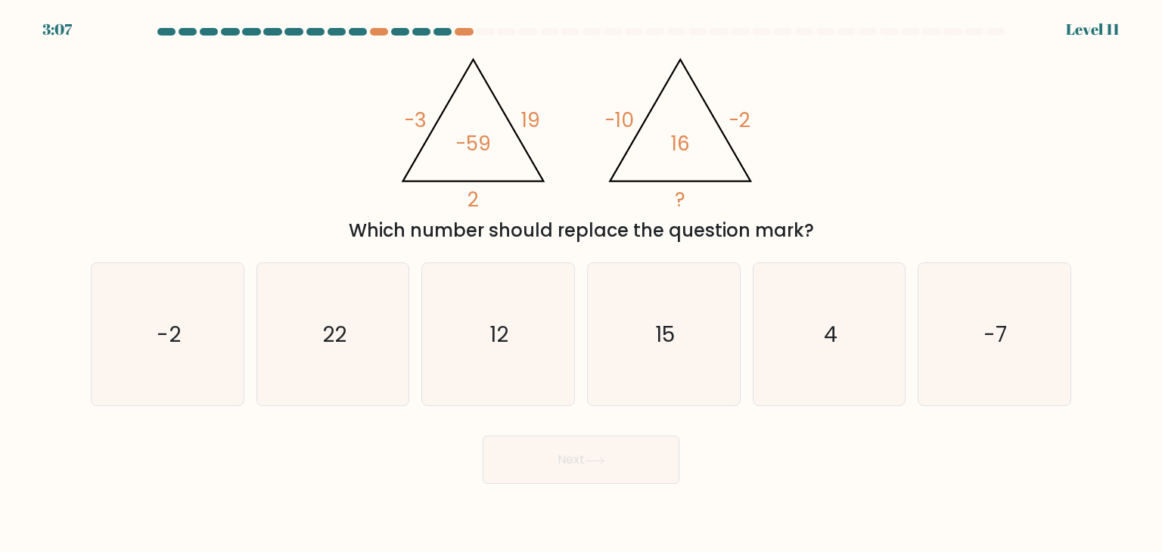
click at [583, 466] on button "Next" at bounding box center [581, 460] width 197 height 48
